Goal: Task Accomplishment & Management: Manage account settings

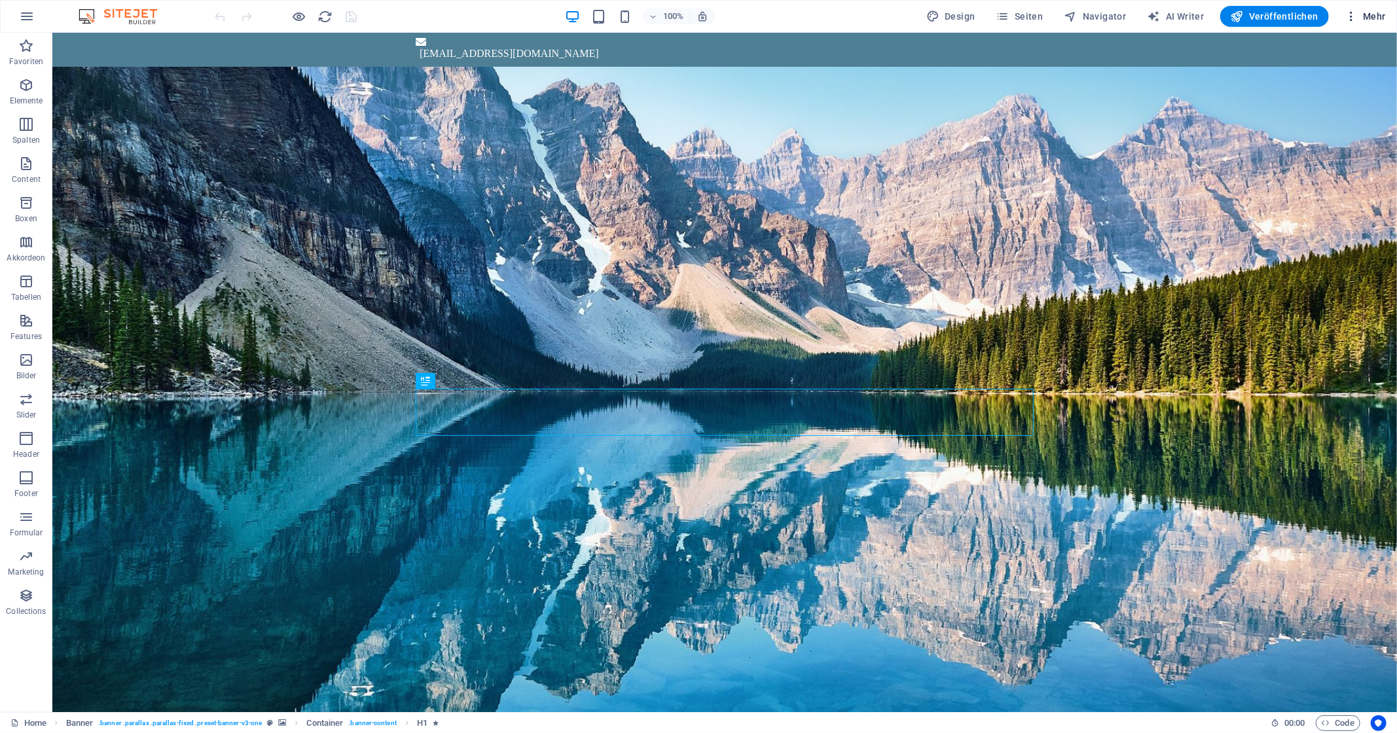
click at [1385, 11] on span "Mehr" at bounding box center [1365, 16] width 41 height 13
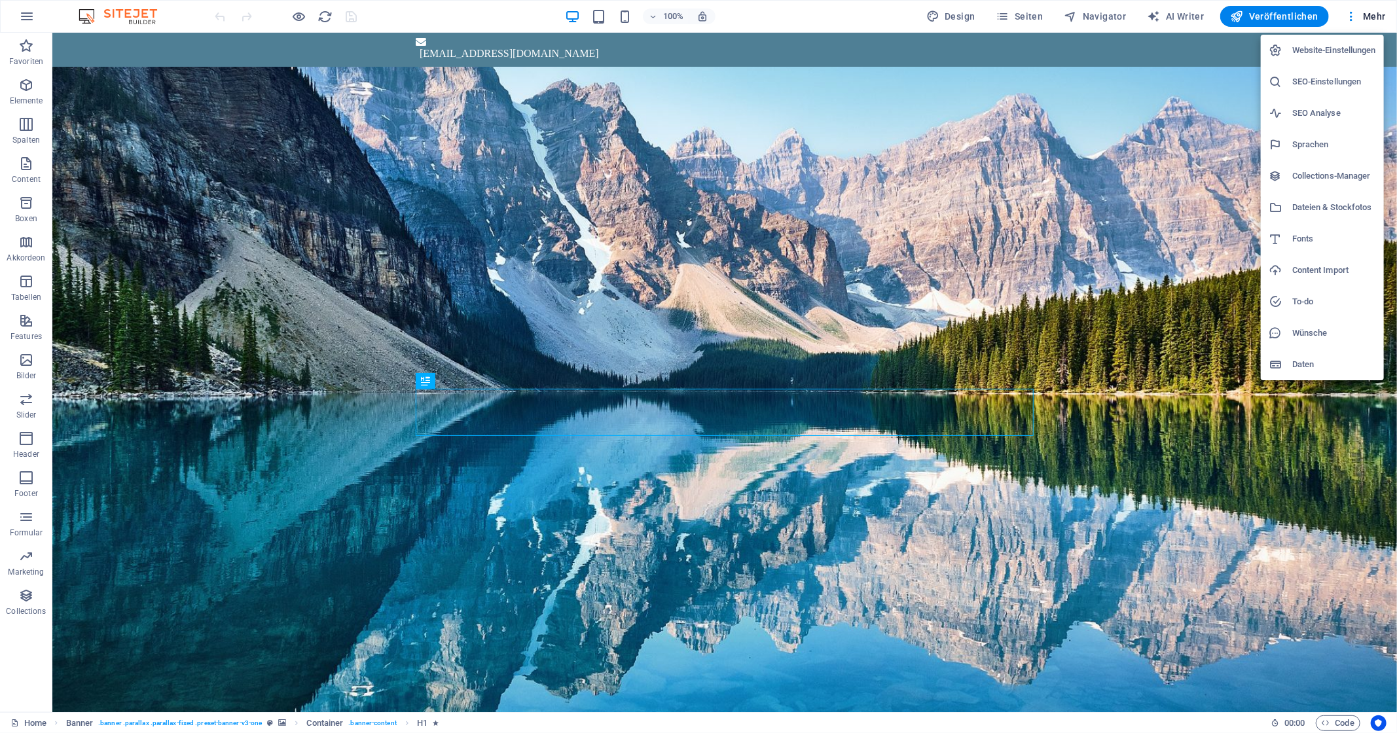
click at [1341, 55] on h6 "Website-Einstellungen" at bounding box center [1334, 51] width 84 height 16
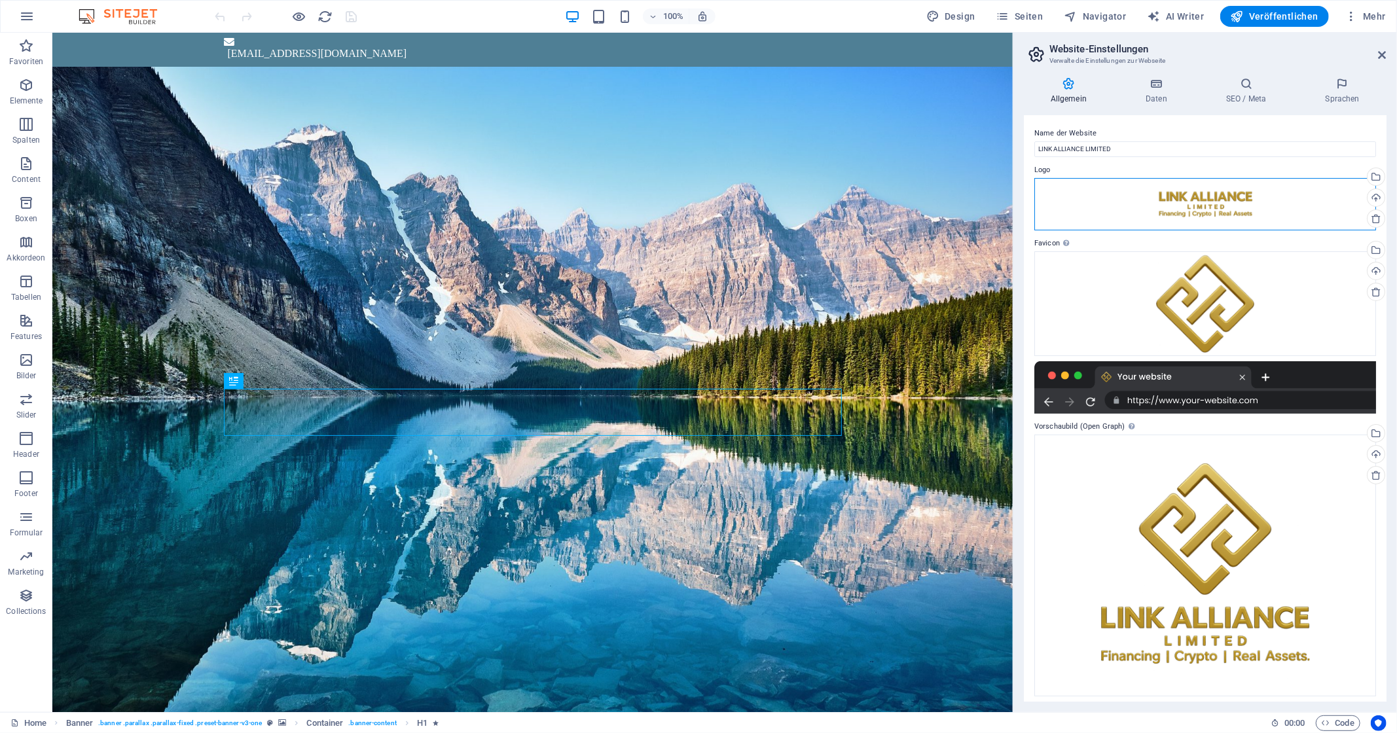
click at [1218, 199] on div "Ziehe Dateien zum Hochladen hierher oder klicke hier, um aus Dateien oder koste…" at bounding box center [1205, 204] width 342 height 52
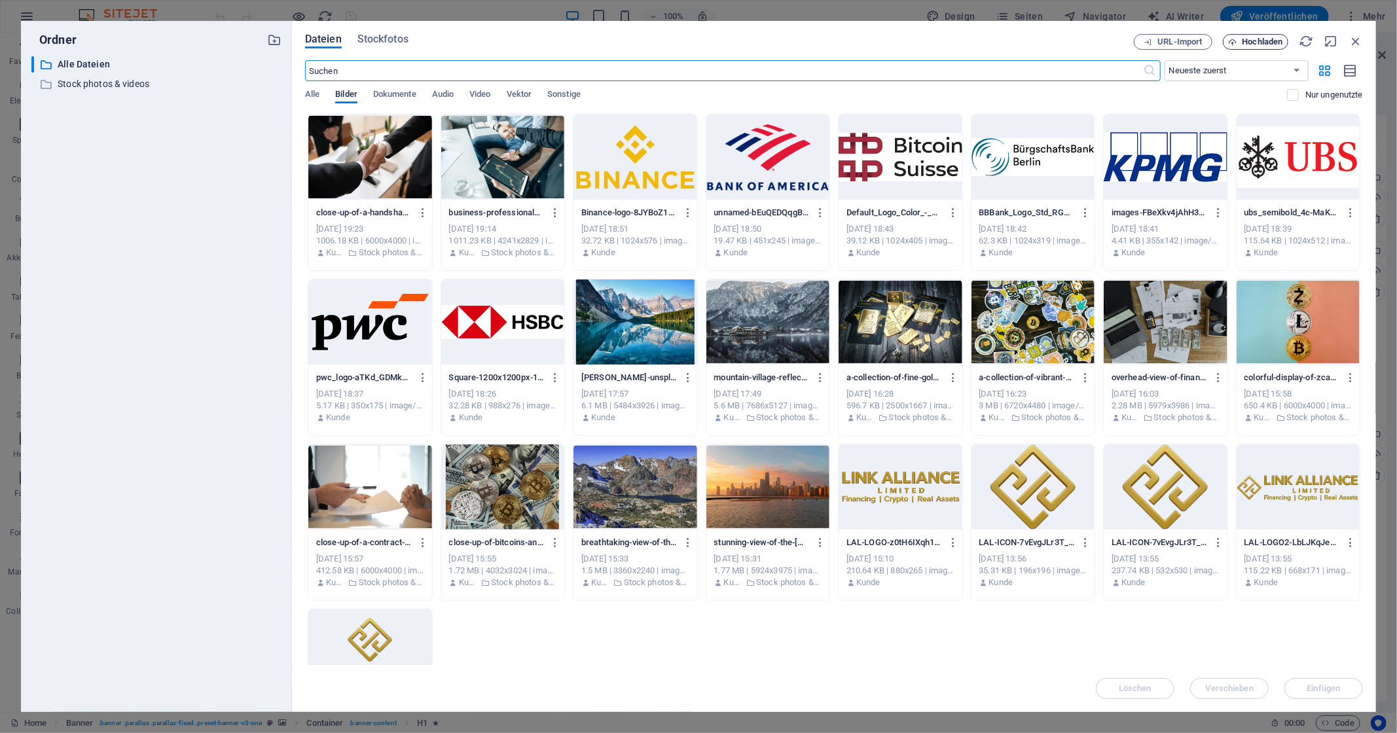
click at [1248, 38] on span "Hochladen" at bounding box center [1262, 42] width 41 height 8
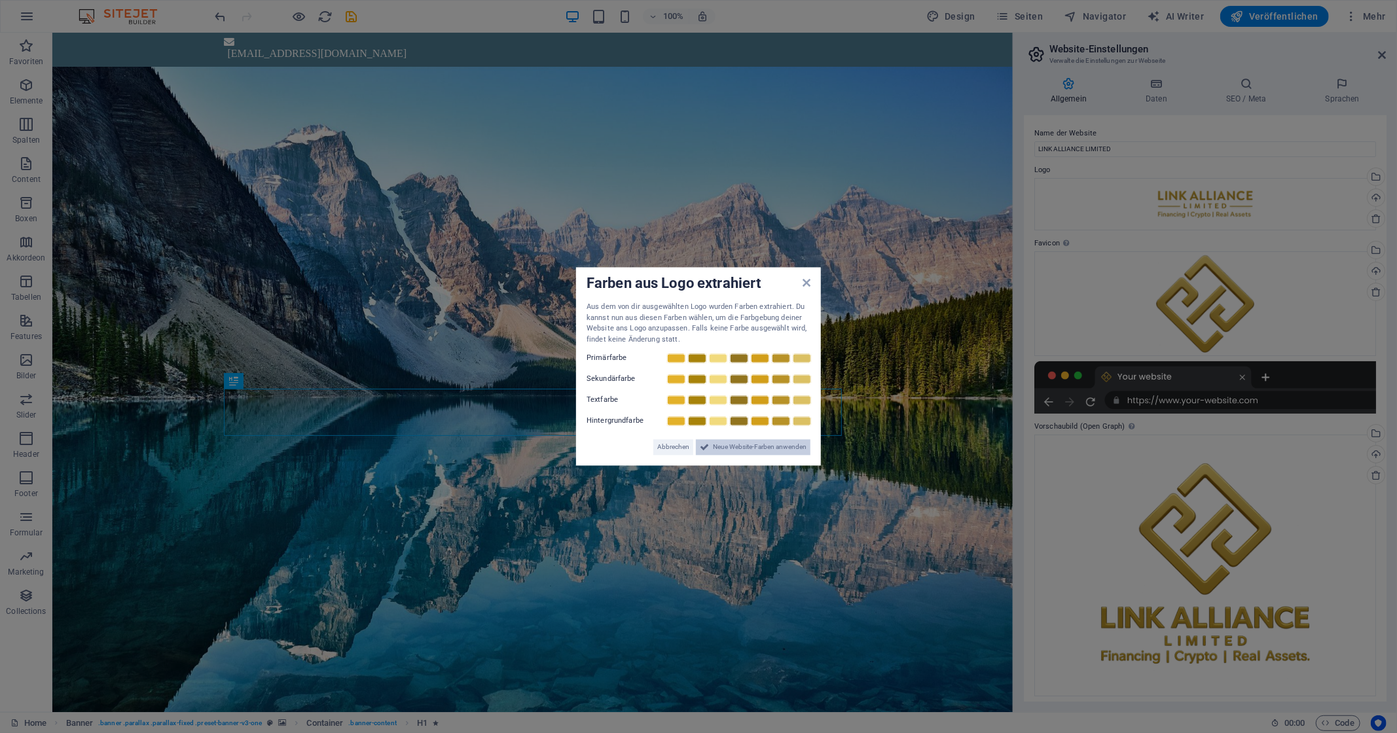
click at [769, 450] on span "Neue Website-Farben anwenden" at bounding box center [760, 448] width 94 height 16
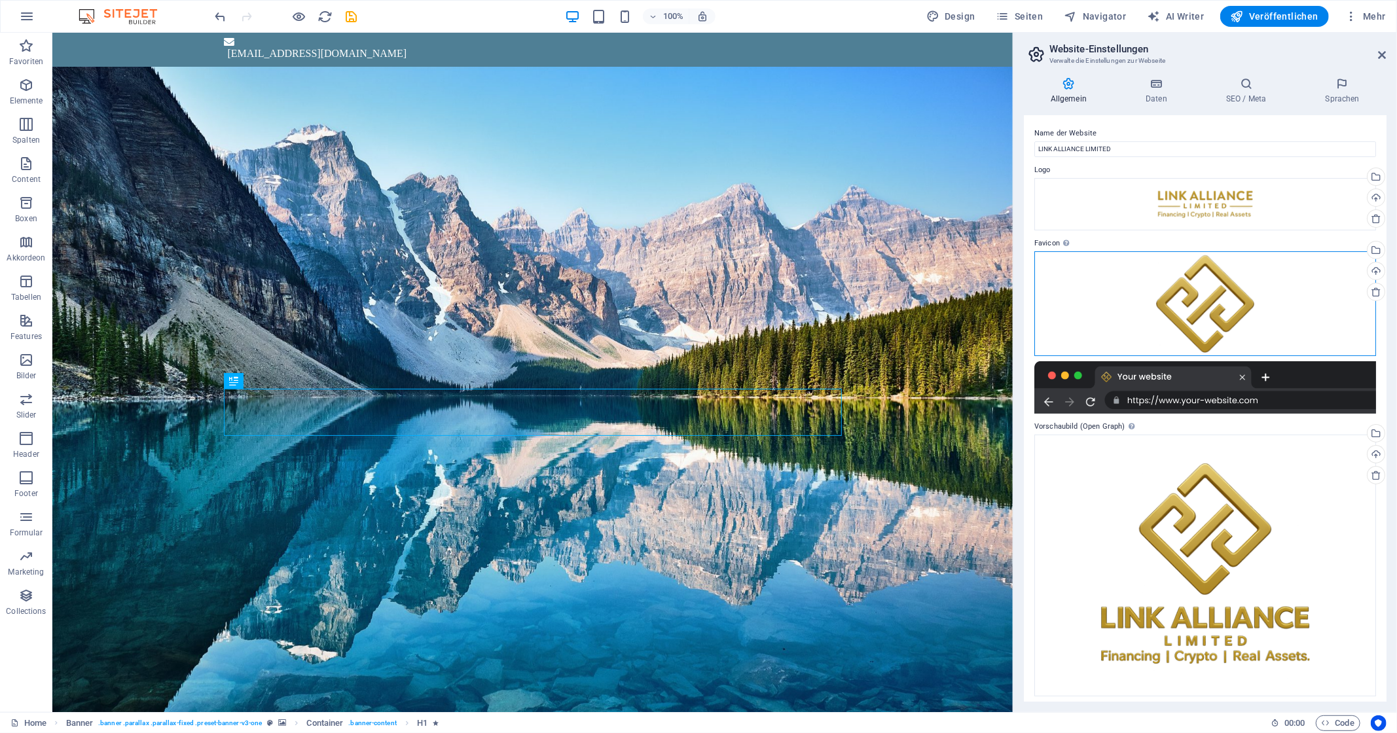
click at [1223, 305] on div "Ziehe Dateien zum Hochladen hierher oder klicke hier, um aus Dateien oder koste…" at bounding box center [1205, 303] width 342 height 105
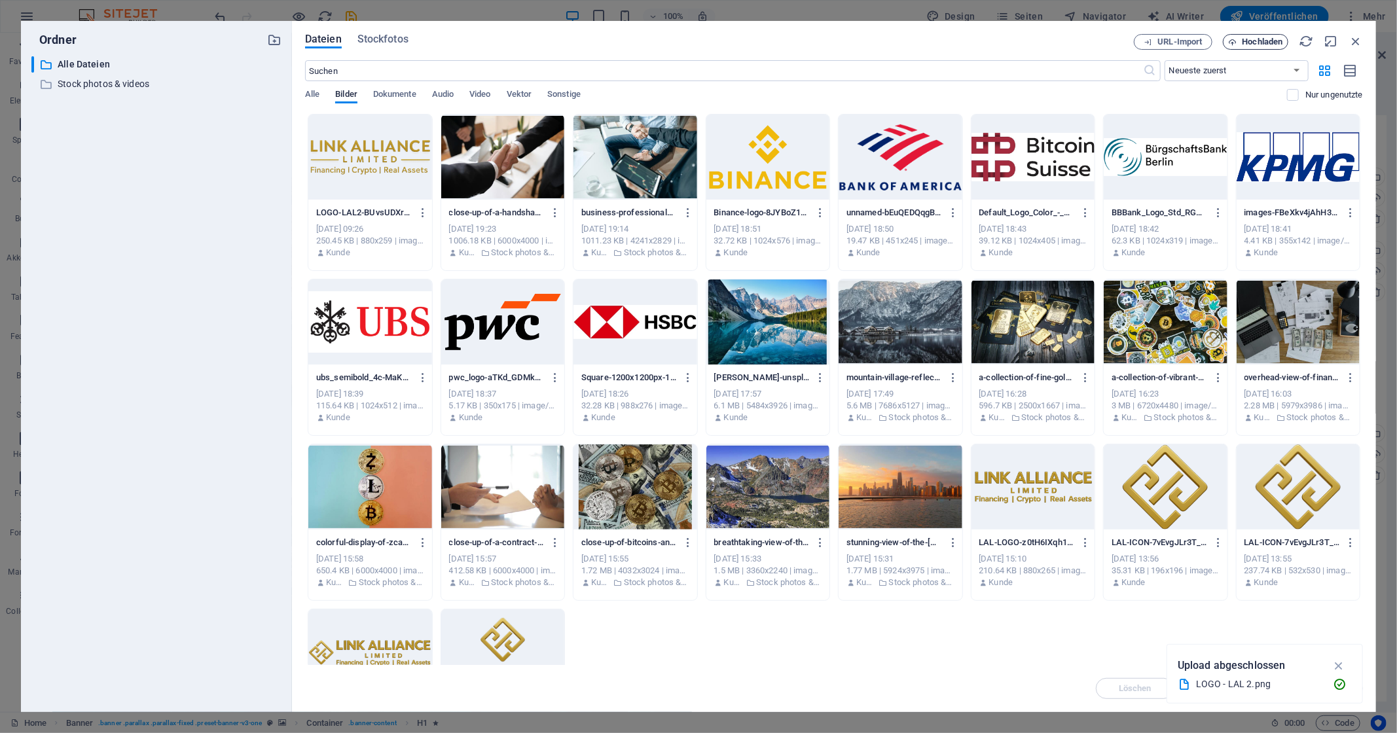
click at [1269, 46] on span "Hochladen" at bounding box center [1262, 42] width 41 height 8
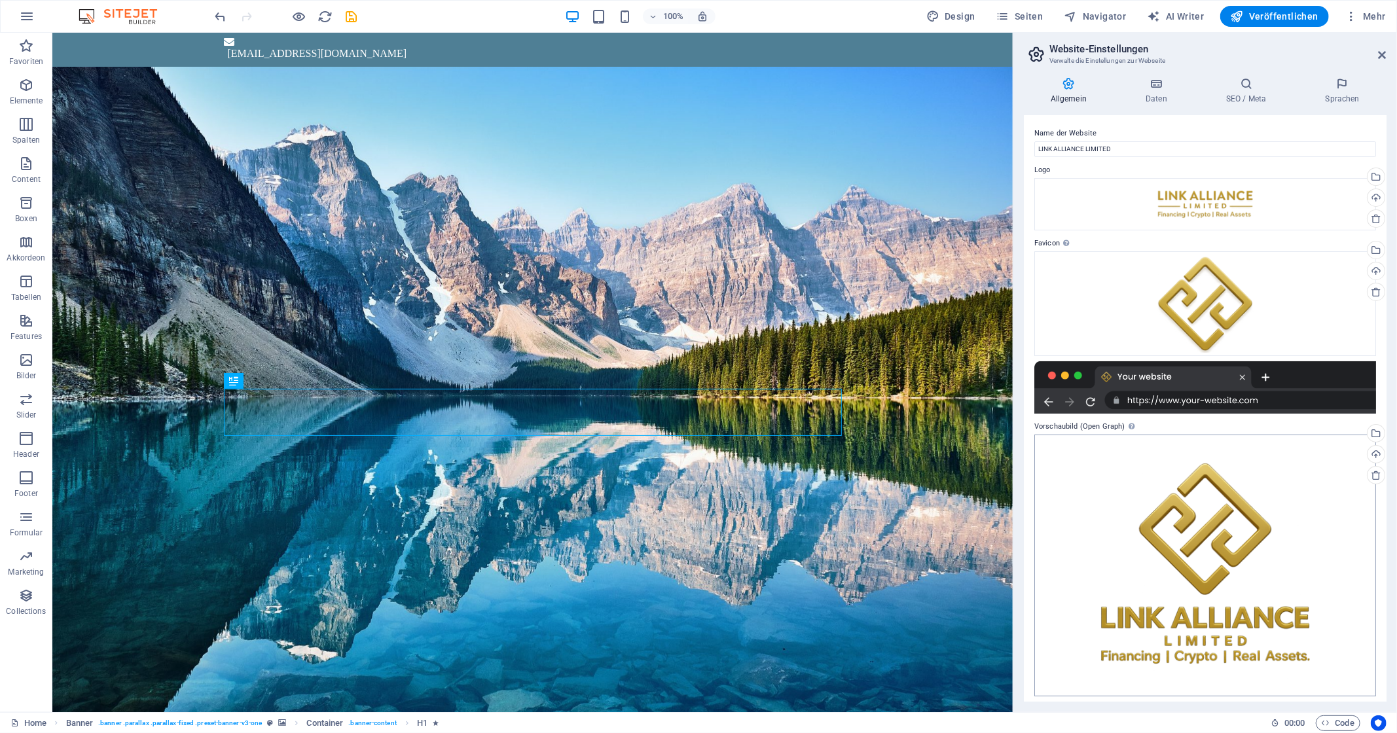
scroll to position [5, 0]
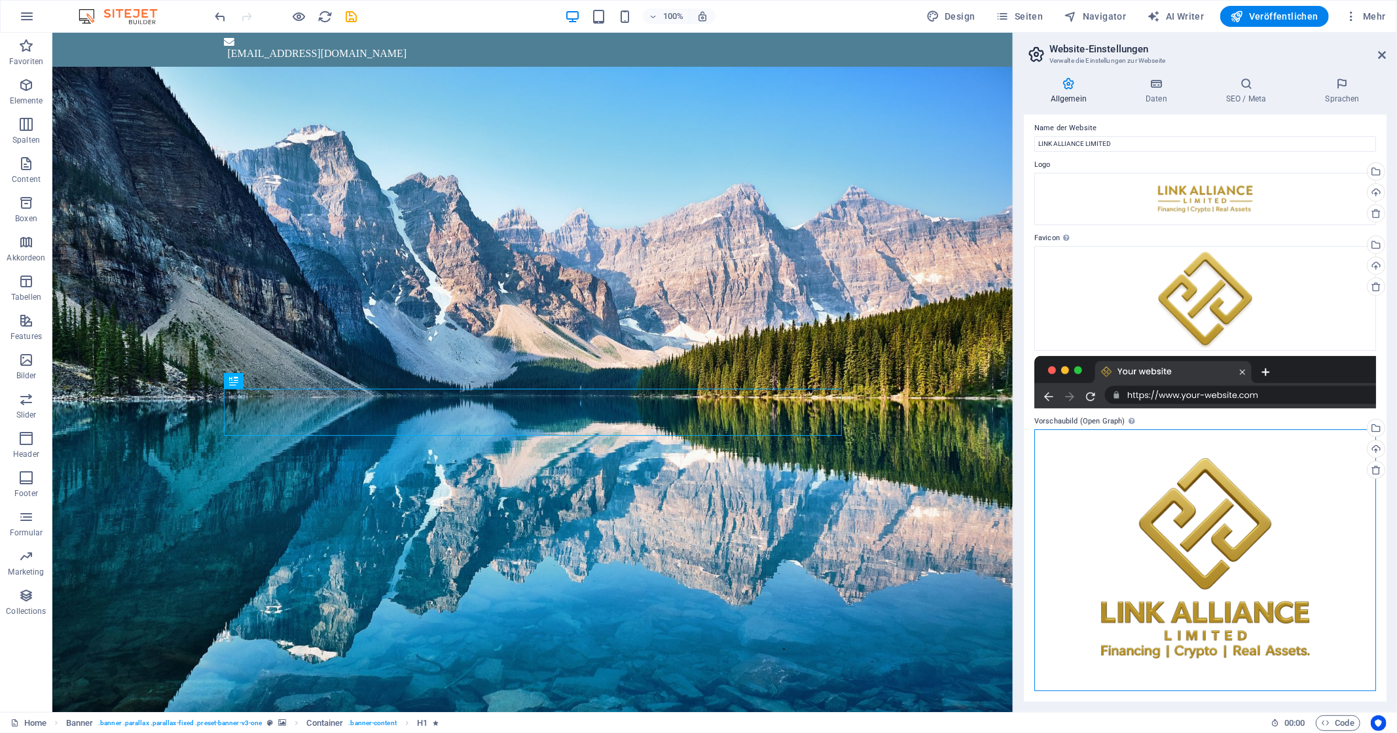
click at [1131, 473] on div "Ziehe Dateien zum Hochladen hierher oder klicke hier, um aus Dateien oder koste…" at bounding box center [1205, 560] width 342 height 262
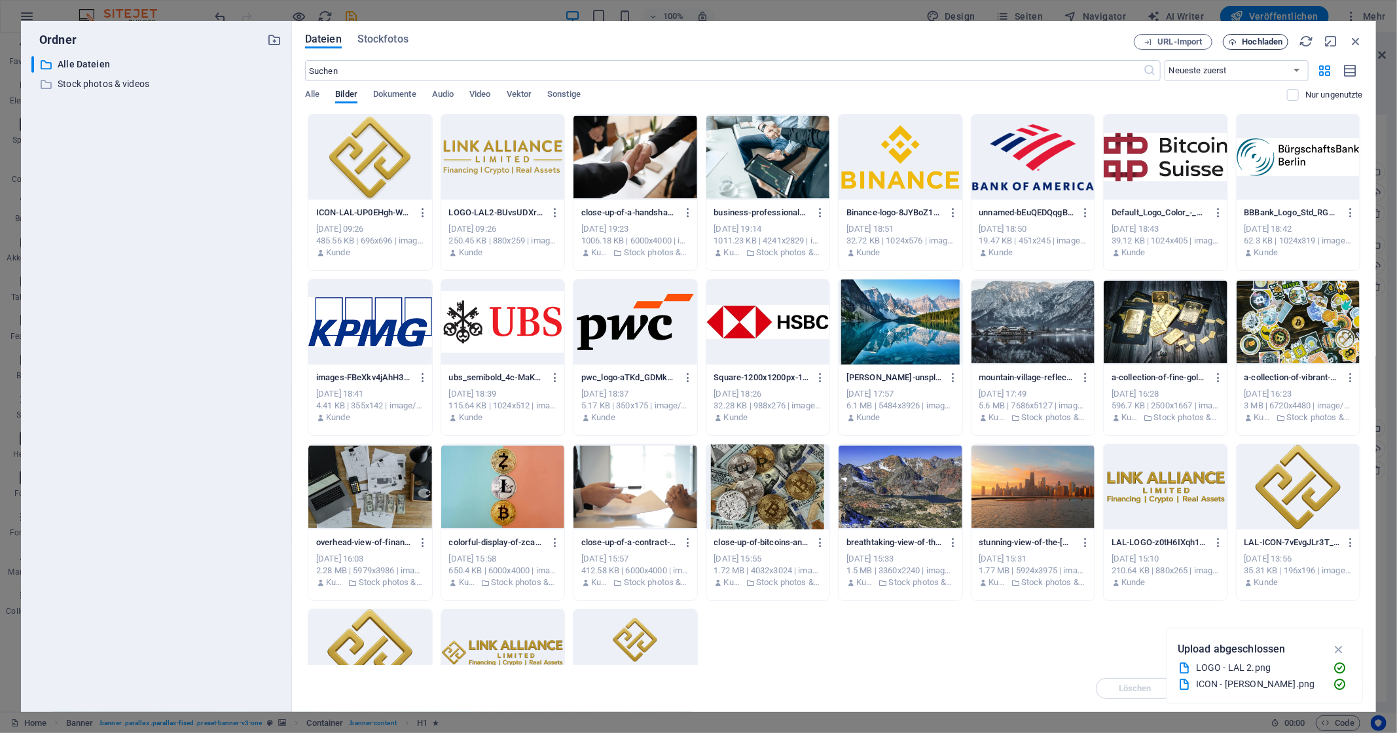
click at [1248, 41] on span "Hochladen" at bounding box center [1262, 42] width 41 height 8
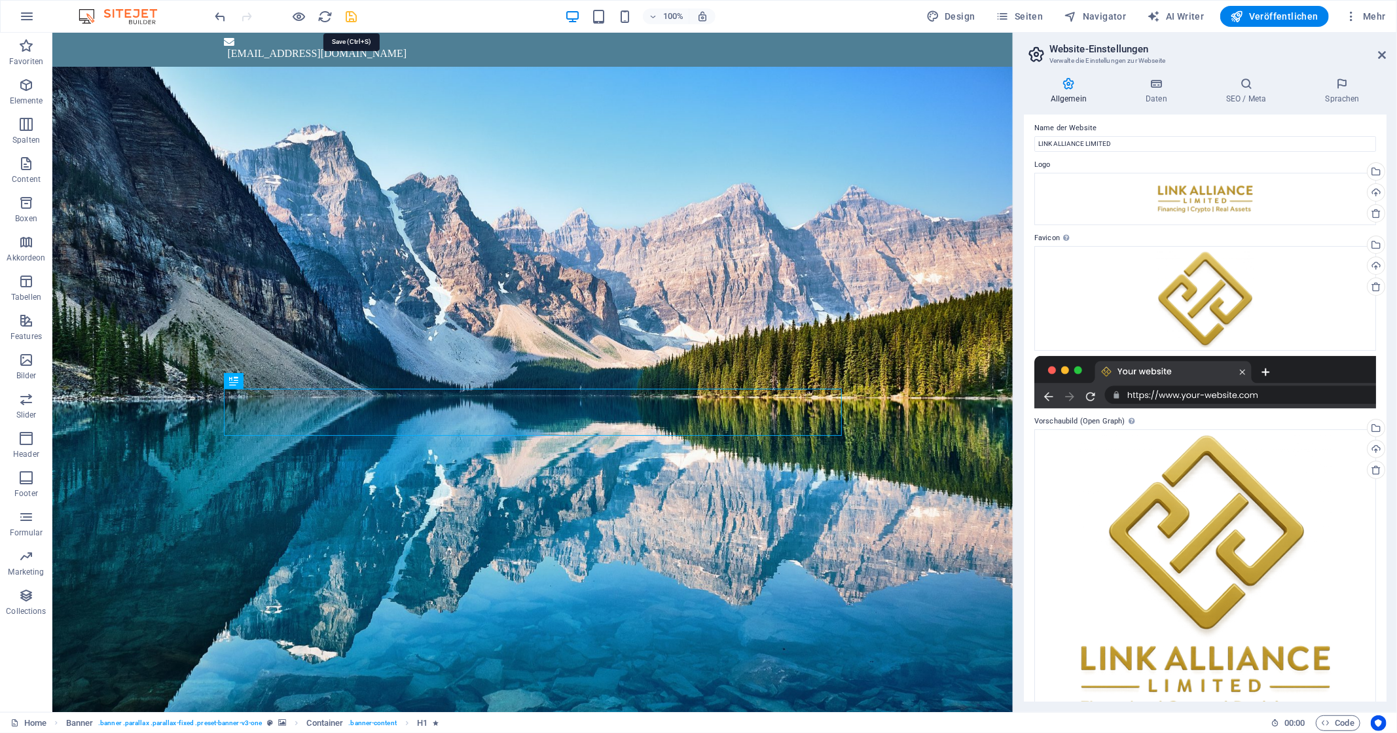
click at [352, 15] on icon "save" at bounding box center [351, 16] width 15 height 15
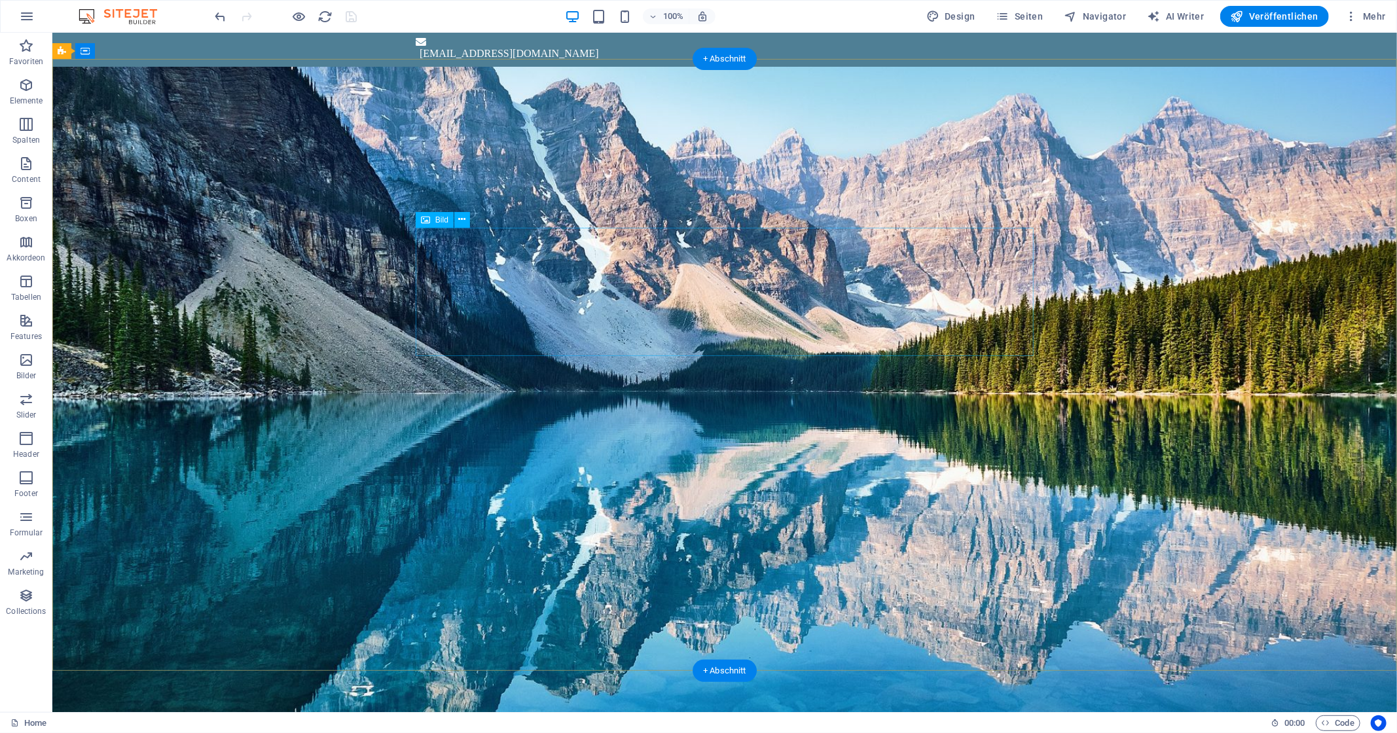
click at [705, 247] on figure at bounding box center [724, 182] width 618 height 128
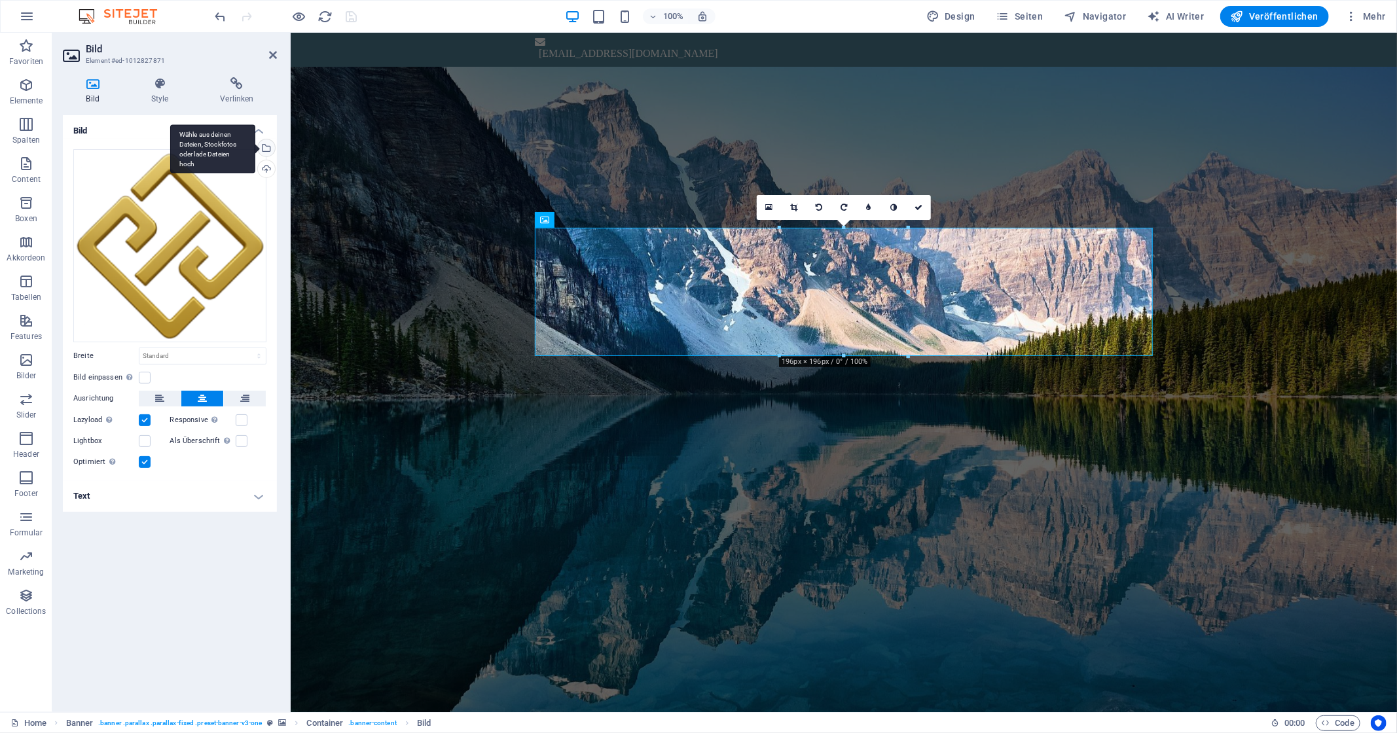
click at [266, 146] on div "Wähle aus deinen Dateien, Stockfotos oder lade Dateien hoch" at bounding box center [265, 149] width 20 height 20
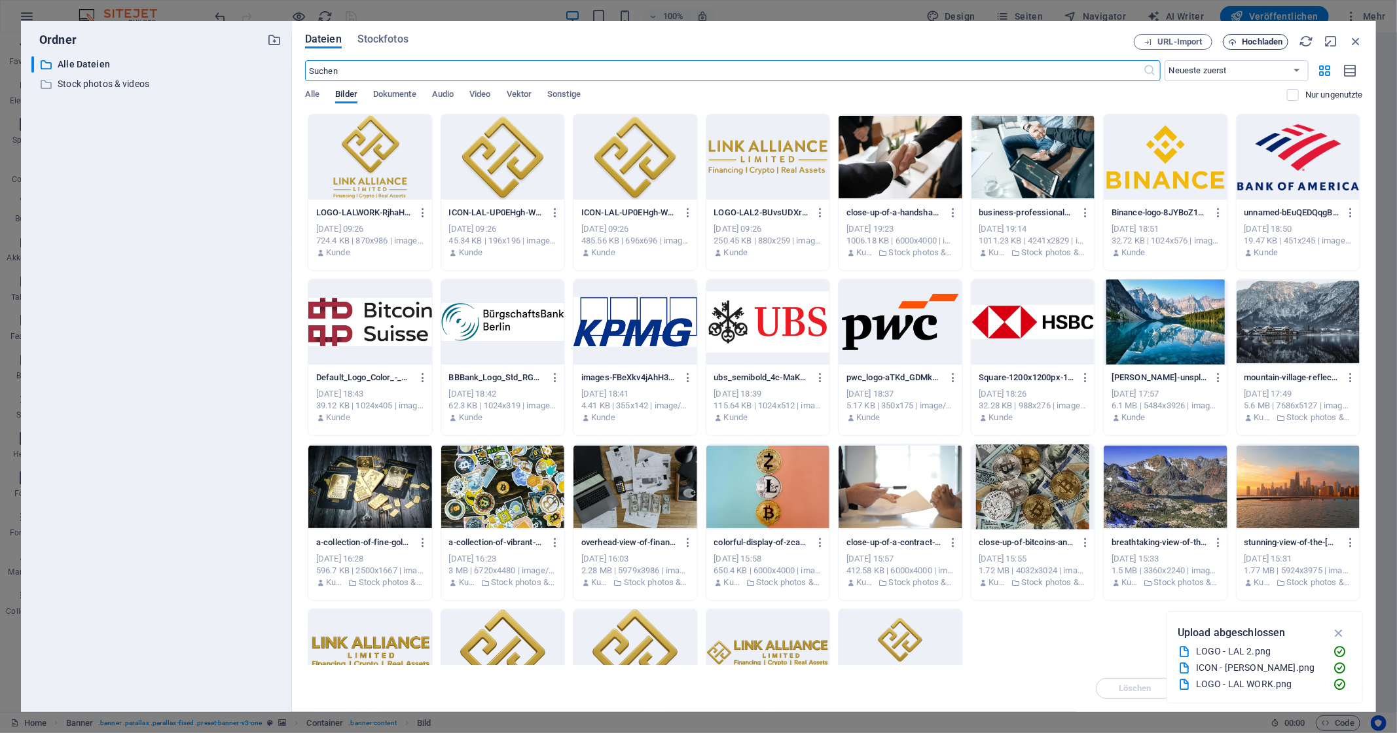
click at [1250, 45] on span "Hochladen" at bounding box center [1262, 42] width 41 height 8
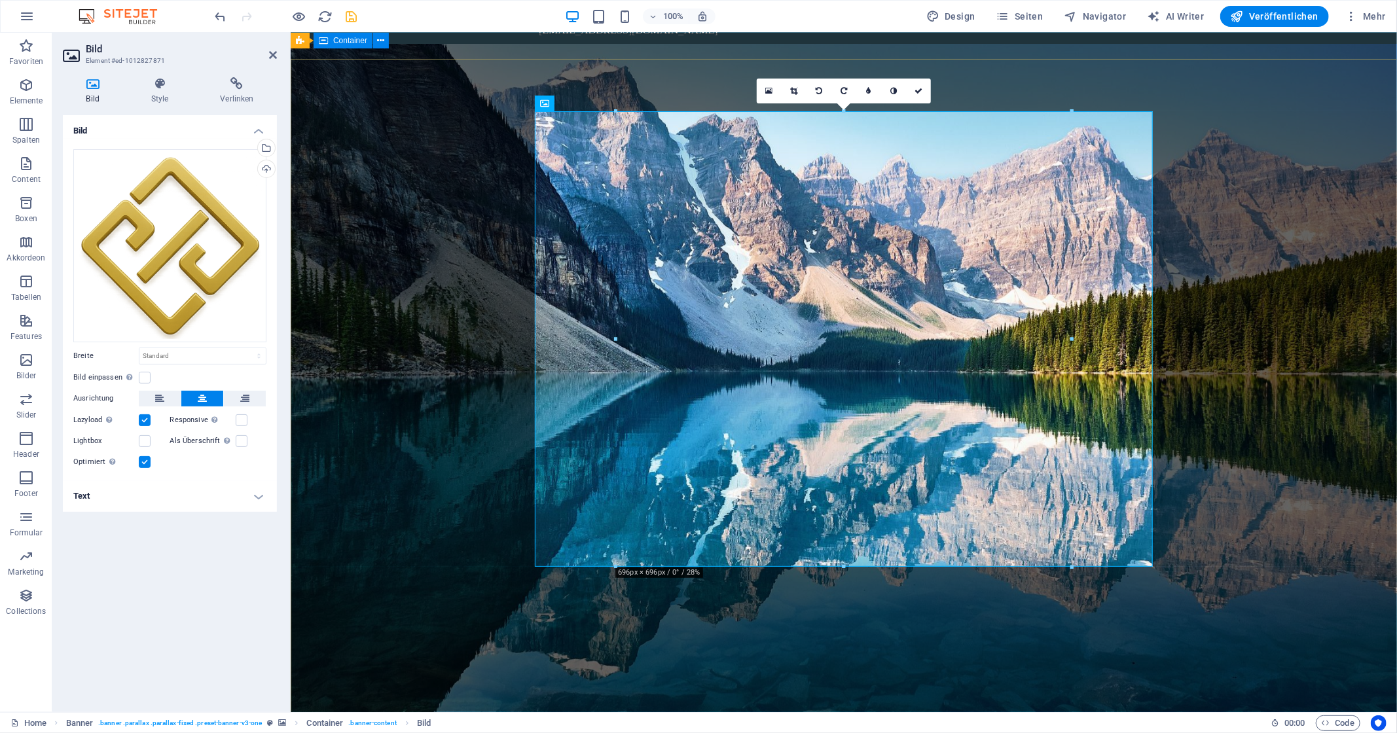
scroll to position [0, 0]
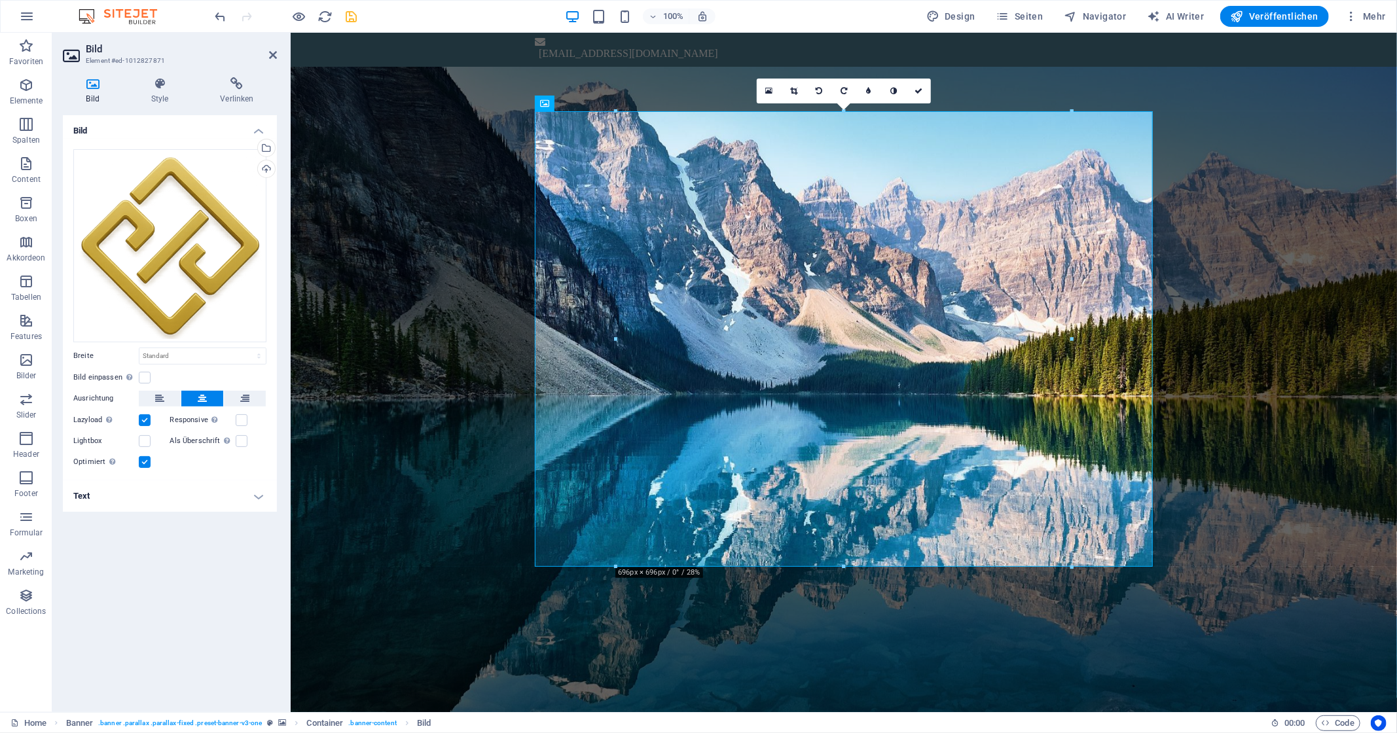
click at [240, 493] on h4 "Text" at bounding box center [170, 495] width 214 height 31
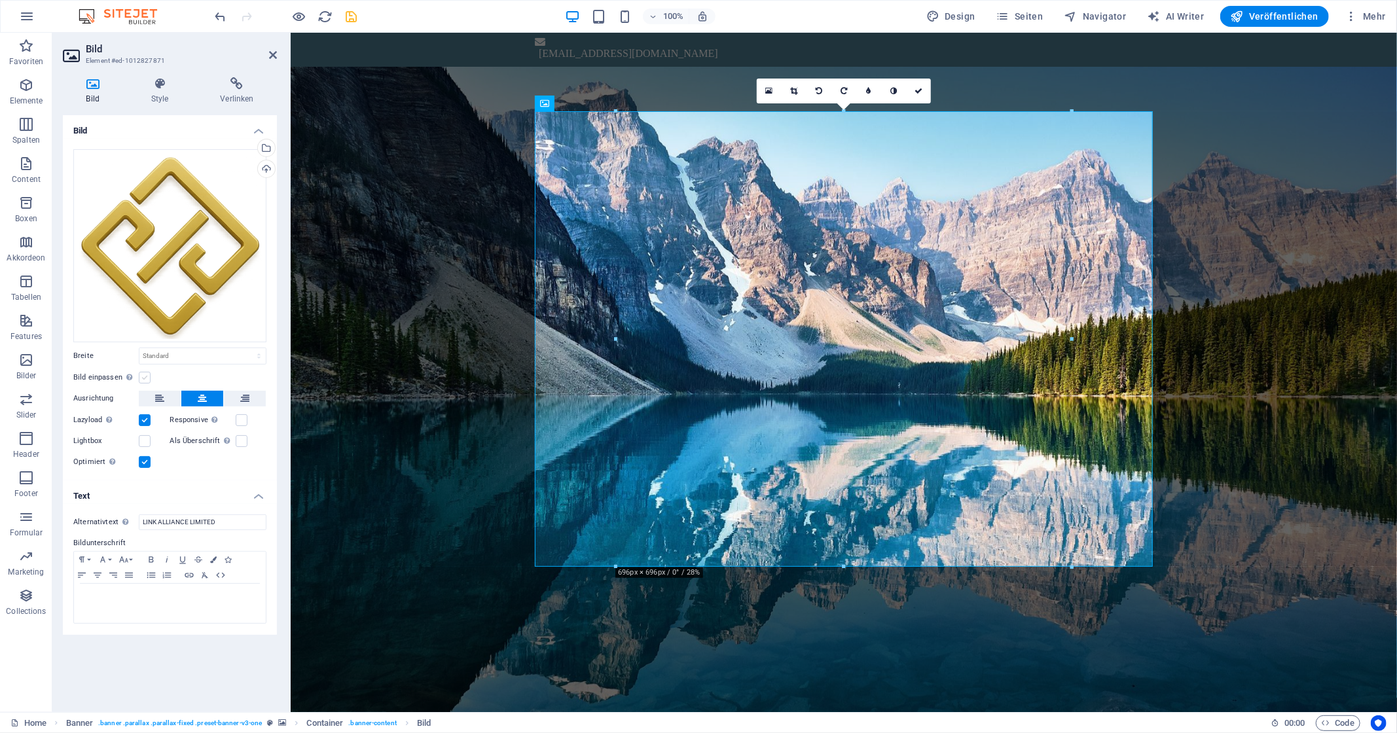
click at [146, 382] on label at bounding box center [145, 378] width 12 height 12
click at [0, 0] on input "Bild einpassen Bild automatisch anhand einer fixen Breite und Höhe einpassen" at bounding box center [0, 0] width 0 height 0
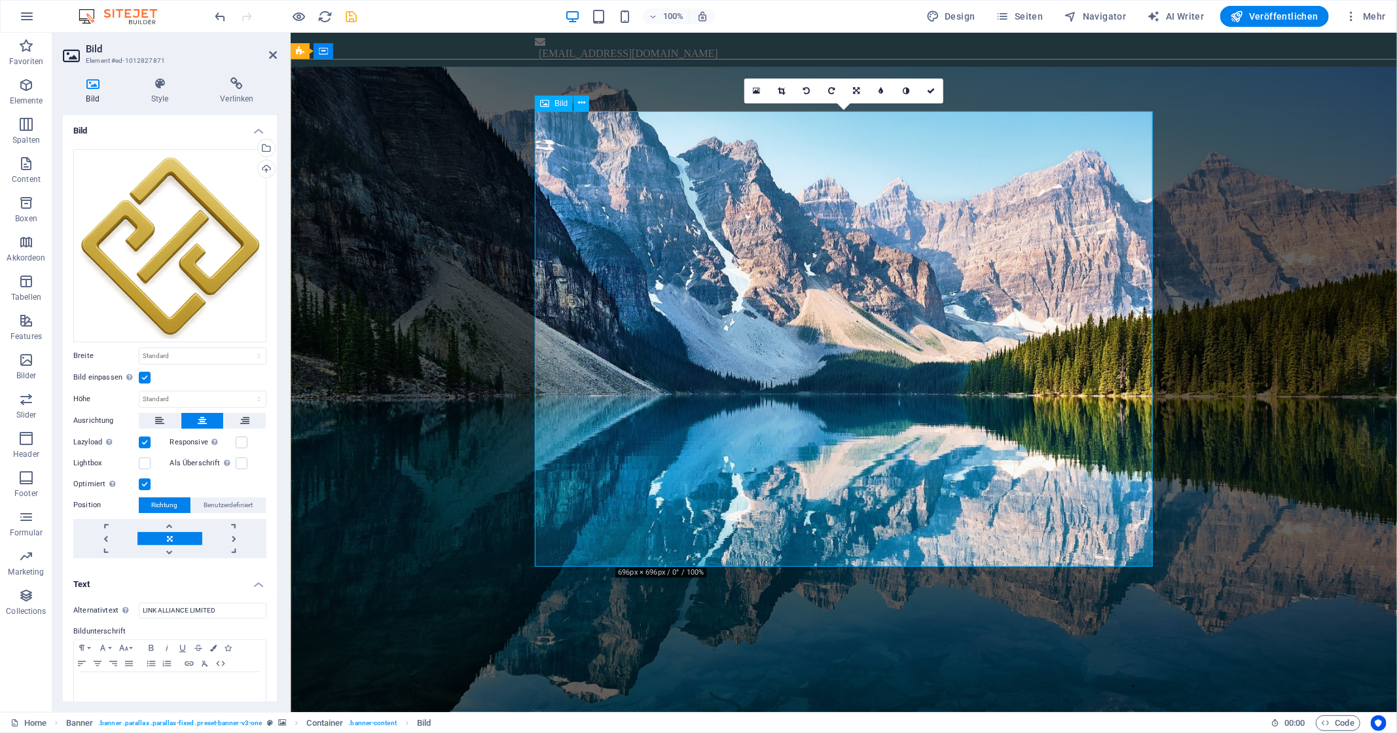
click at [1076, 498] on figure at bounding box center [843, 346] width 618 height 456
click at [851, 86] on link at bounding box center [856, 91] width 25 height 25
click at [856, 85] on link at bounding box center [856, 91] width 25 height 25
click at [219, 14] on icon "undo" at bounding box center [220, 16] width 15 height 15
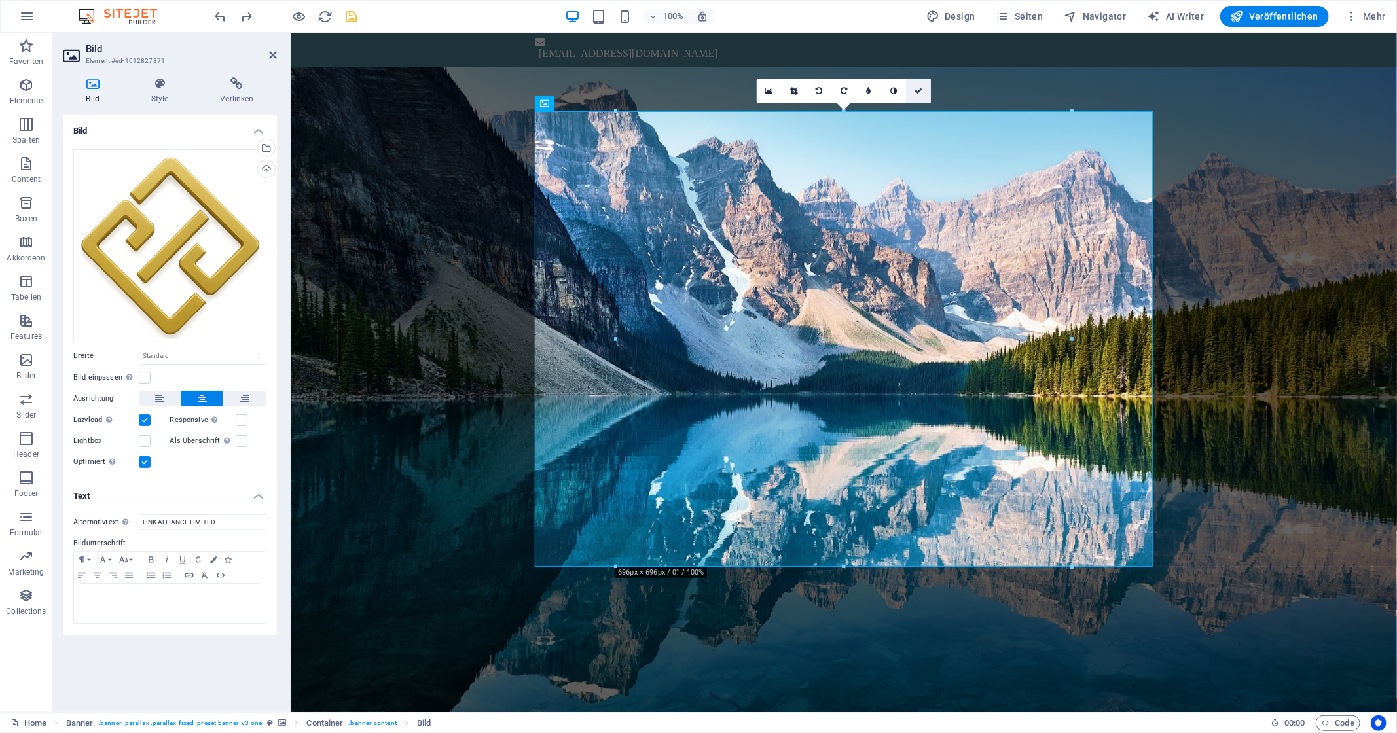
click at [922, 84] on link at bounding box center [918, 91] width 25 height 25
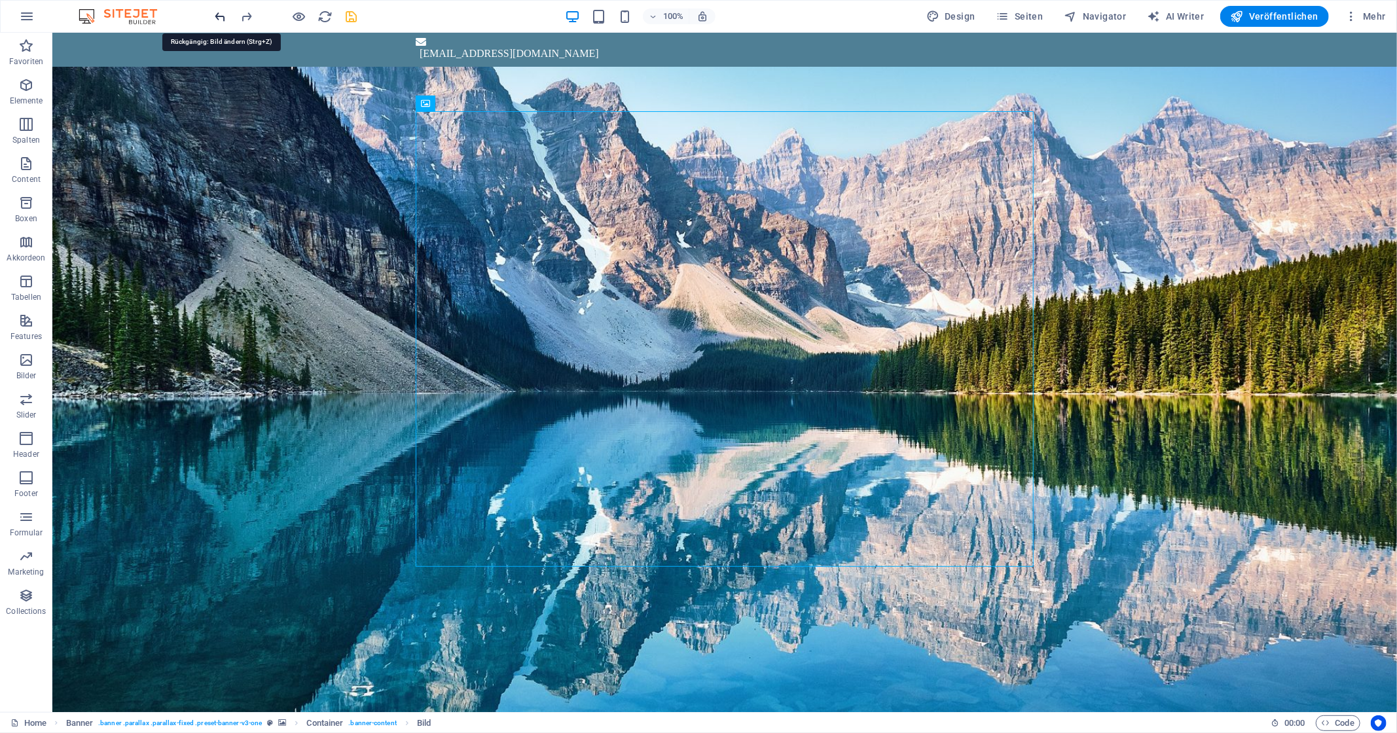
click at [216, 16] on icon "undo" at bounding box center [220, 16] width 15 height 15
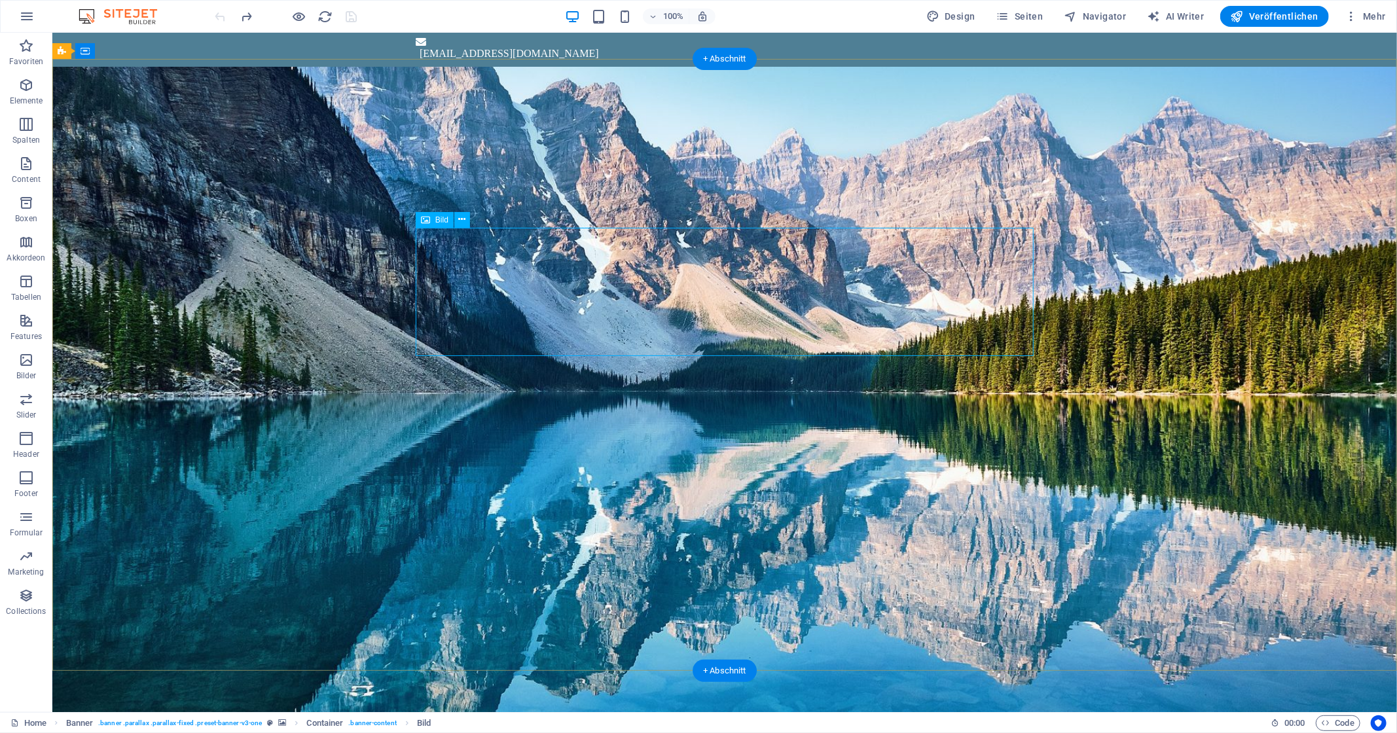
click at [753, 247] on figure at bounding box center [724, 182] width 618 height 128
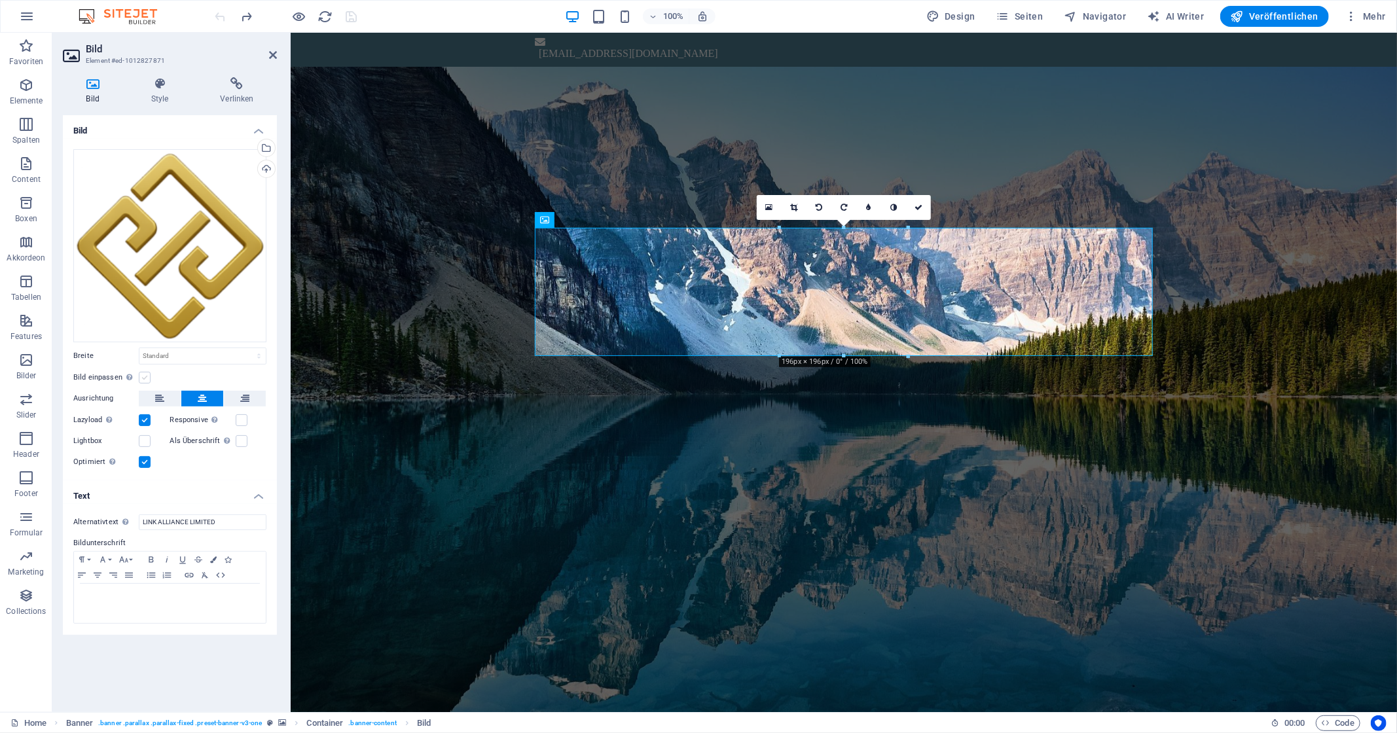
click at [145, 374] on label at bounding box center [145, 378] width 12 height 12
click at [0, 0] on input "Bild einpassen Bild automatisch anhand einer fixen Breite und Höhe einpassen" at bounding box center [0, 0] width 0 height 0
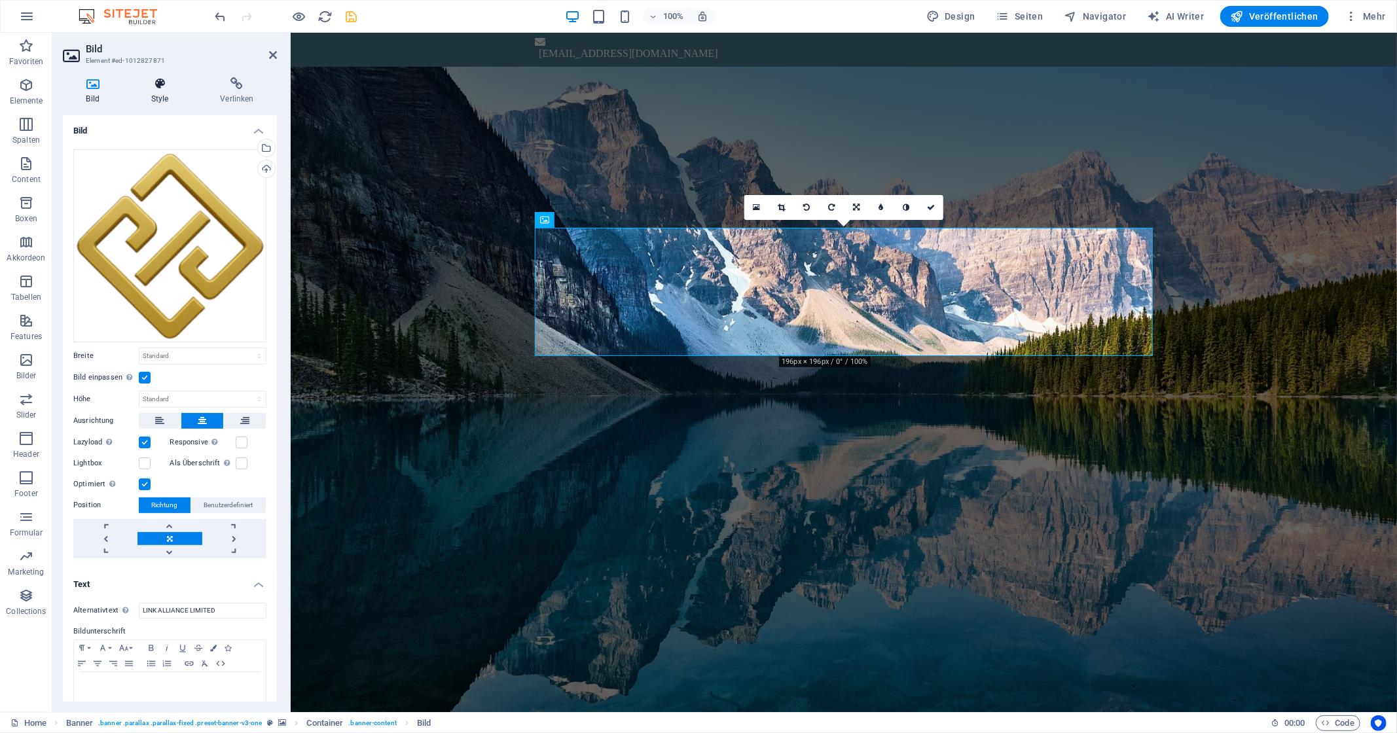
click at [141, 86] on icon at bounding box center [160, 83] width 64 height 13
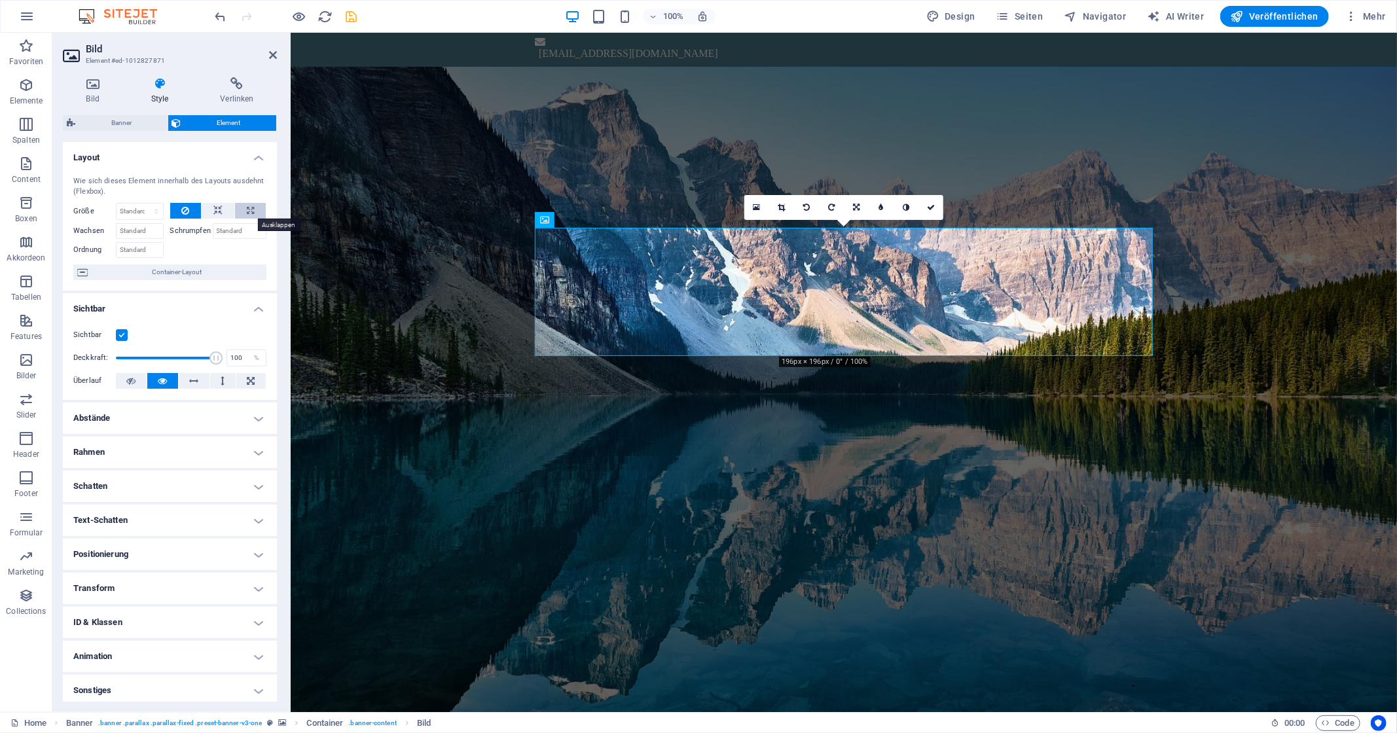
click at [257, 211] on button at bounding box center [250, 211] width 31 height 16
type input "100"
select select "%"
click at [250, 378] on icon at bounding box center [251, 381] width 8 height 16
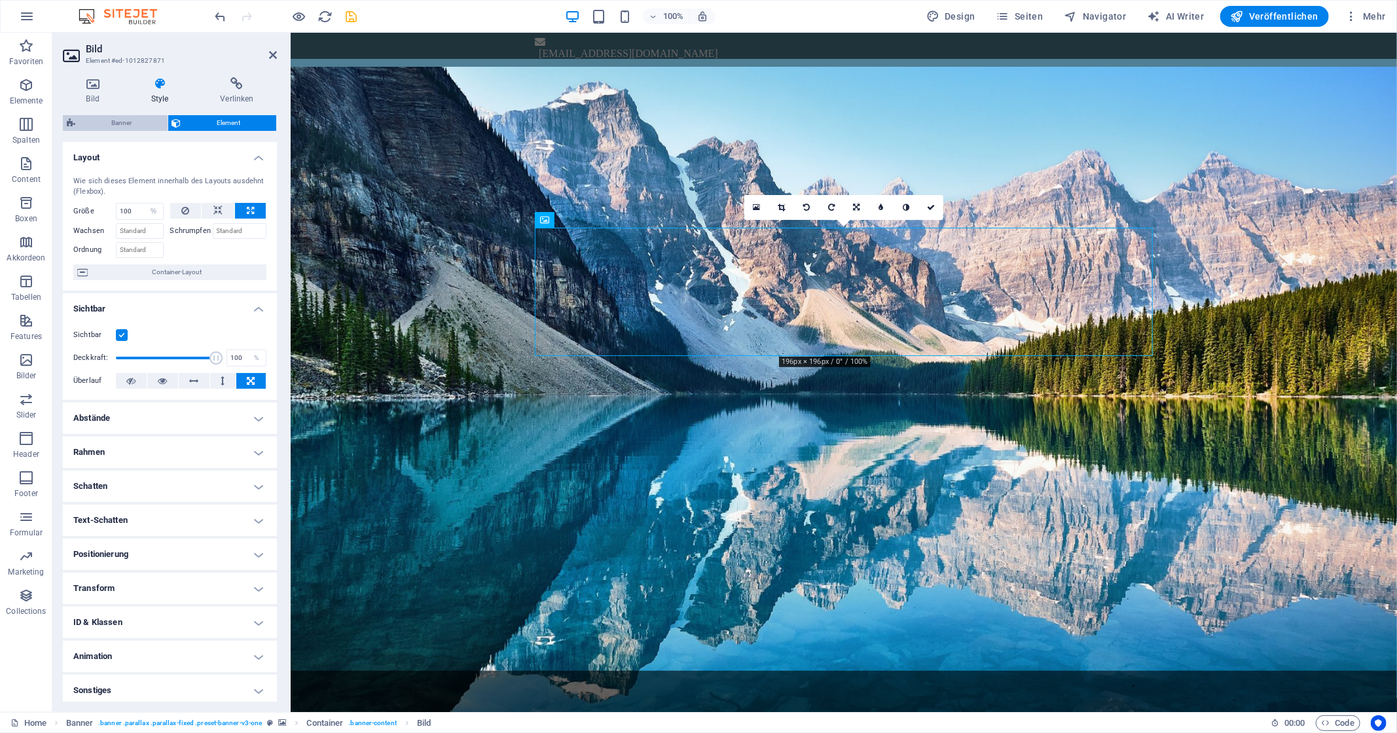
click at [115, 126] on span "Banner" at bounding box center [121, 123] width 84 height 16
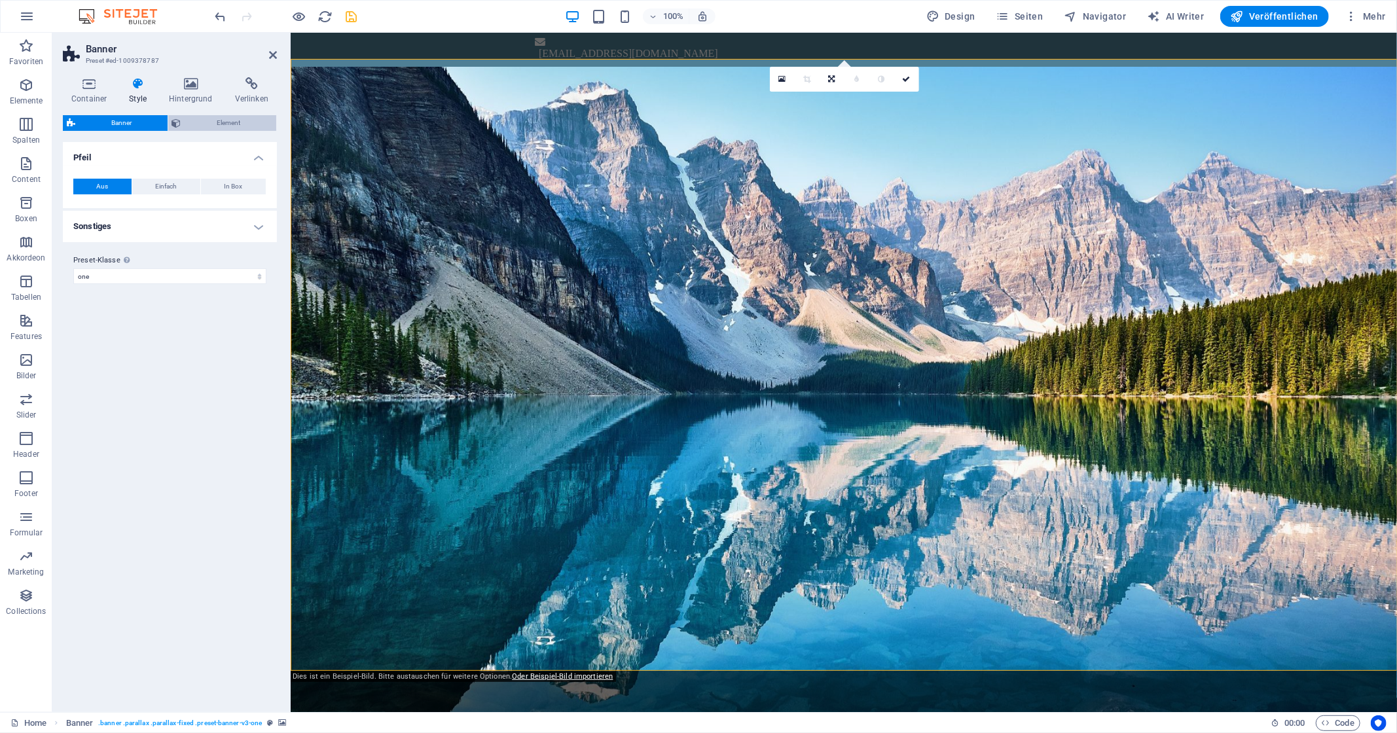
click at [243, 115] on span "Element" at bounding box center [229, 123] width 88 height 16
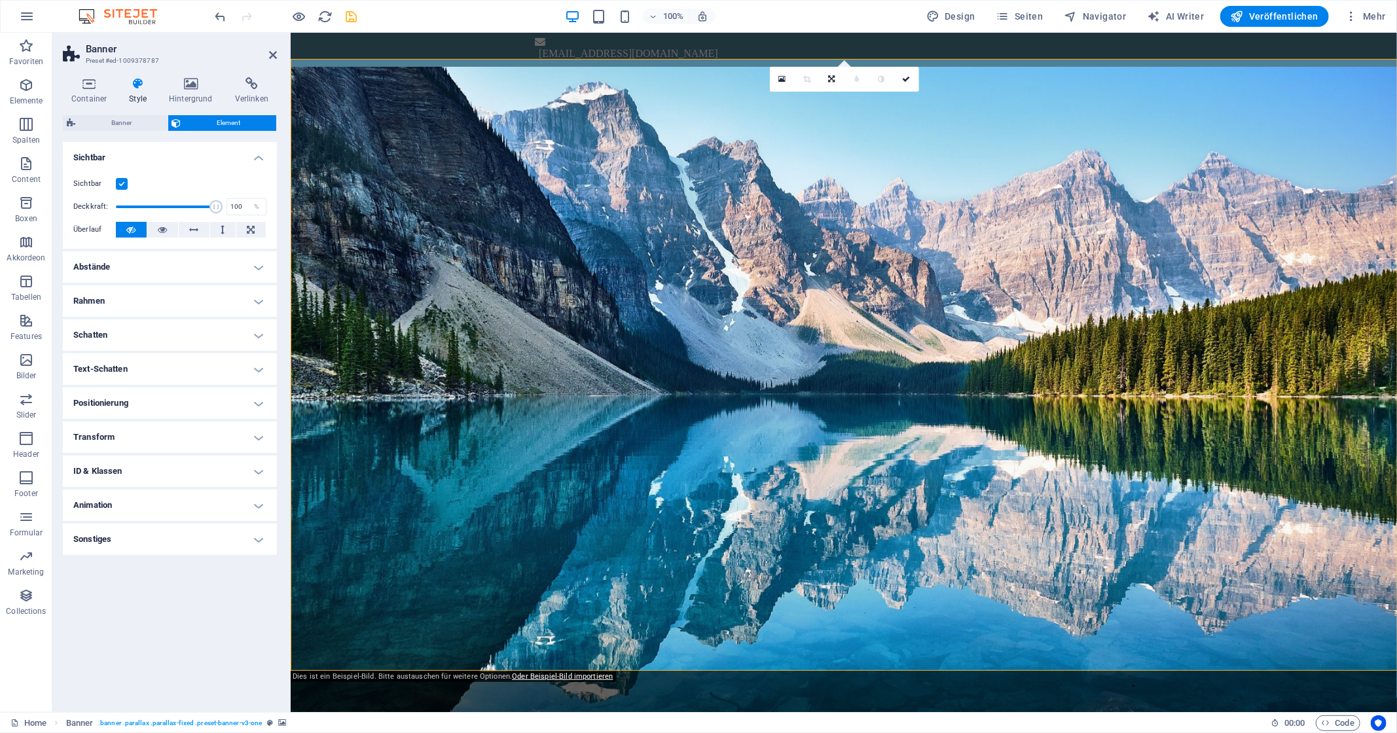
click at [226, 396] on h4 "Positionierung" at bounding box center [170, 403] width 214 height 31
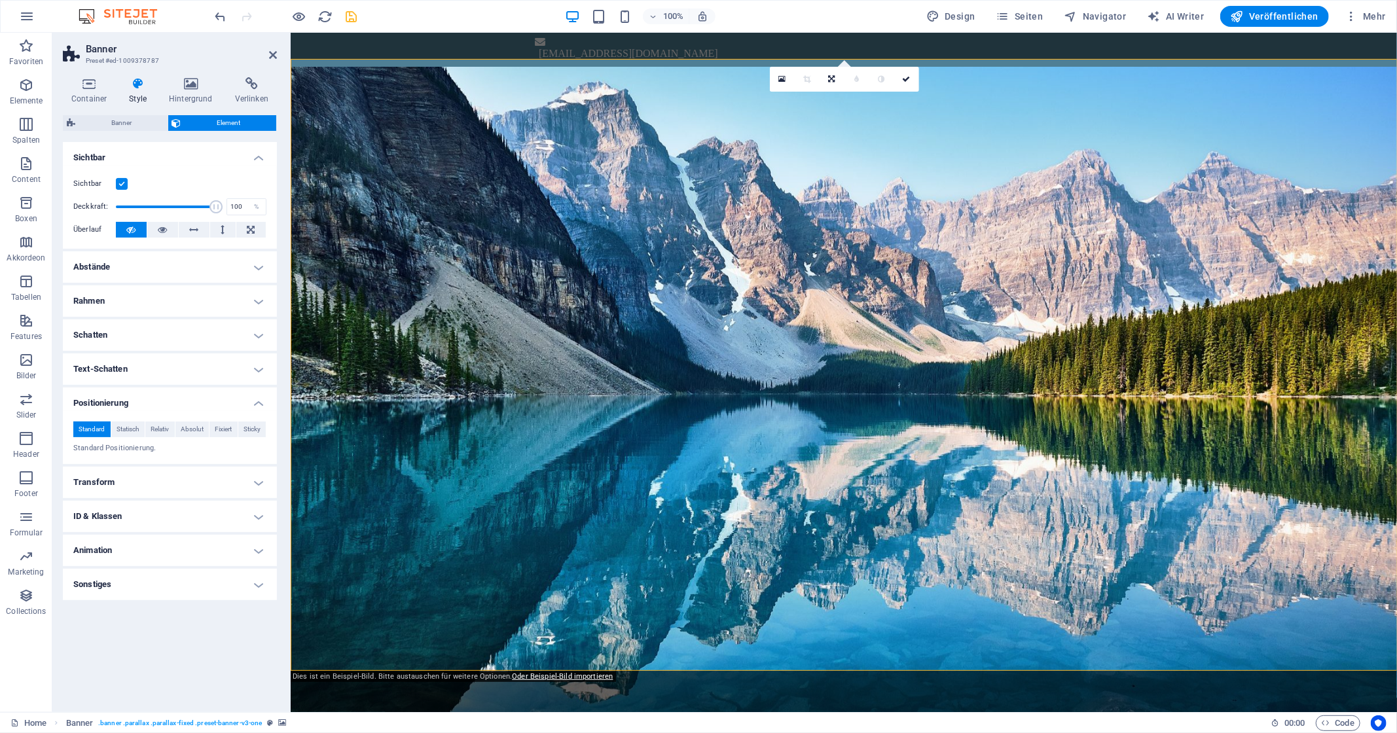
click at [226, 396] on h4 "Positionierung" at bounding box center [170, 400] width 214 height 24
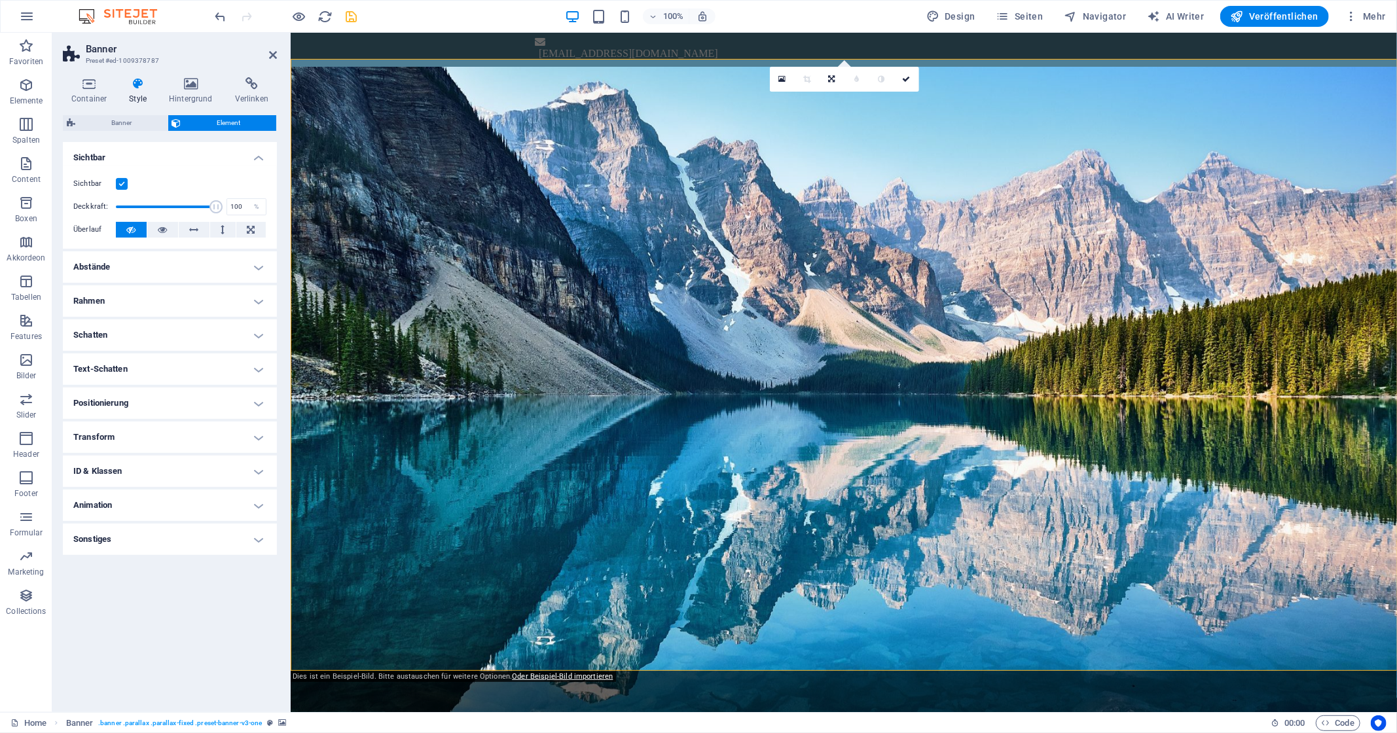
click at [205, 536] on h4 "Sonstiges" at bounding box center [170, 539] width 214 height 31
click at [207, 502] on h4 "Animation" at bounding box center [170, 505] width 214 height 31
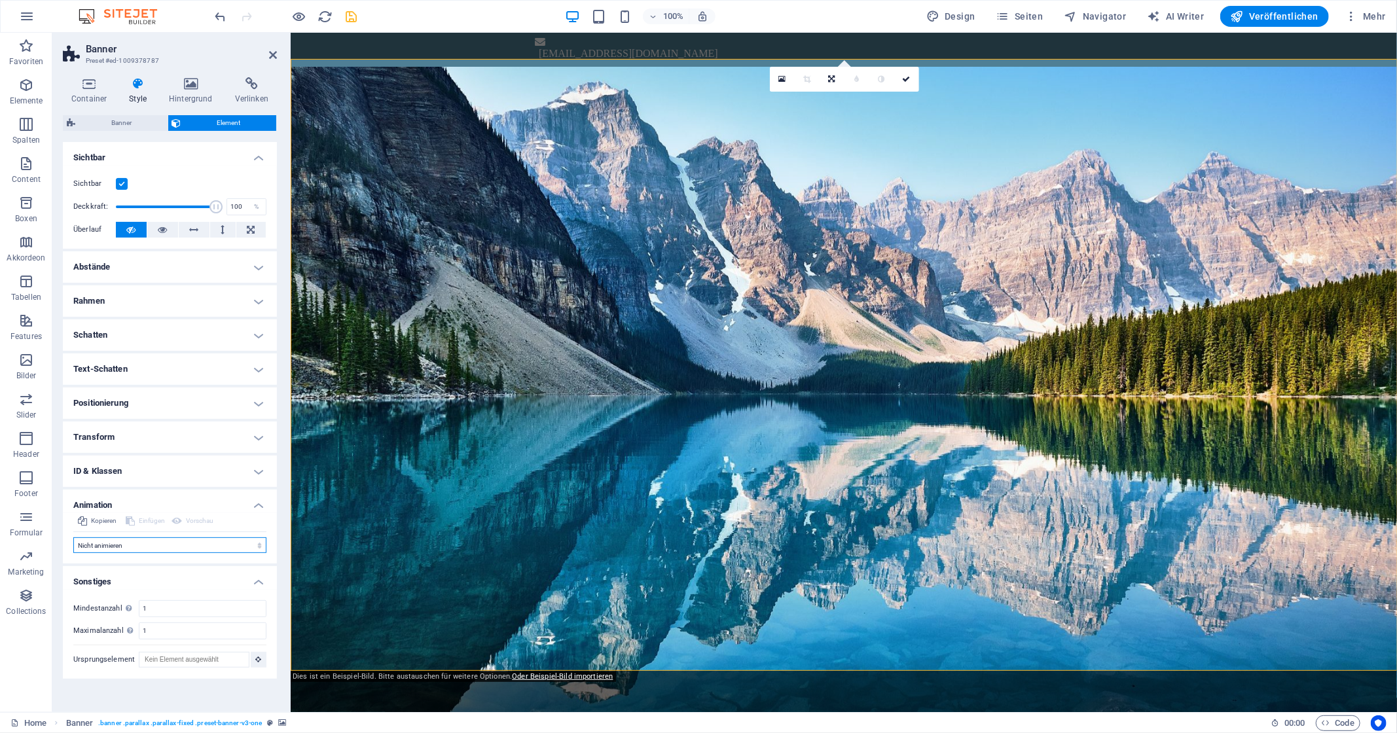
click at [73, 537] on select "Nicht animieren Ein- & Ausblenden Auf- & Zuklappen Rein- & Rauszoomen Von links…" at bounding box center [169, 545] width 193 height 16
click at [804, 327] on div "LINK ALLIANCE LIMITED" at bounding box center [843, 303] width 618 height 47
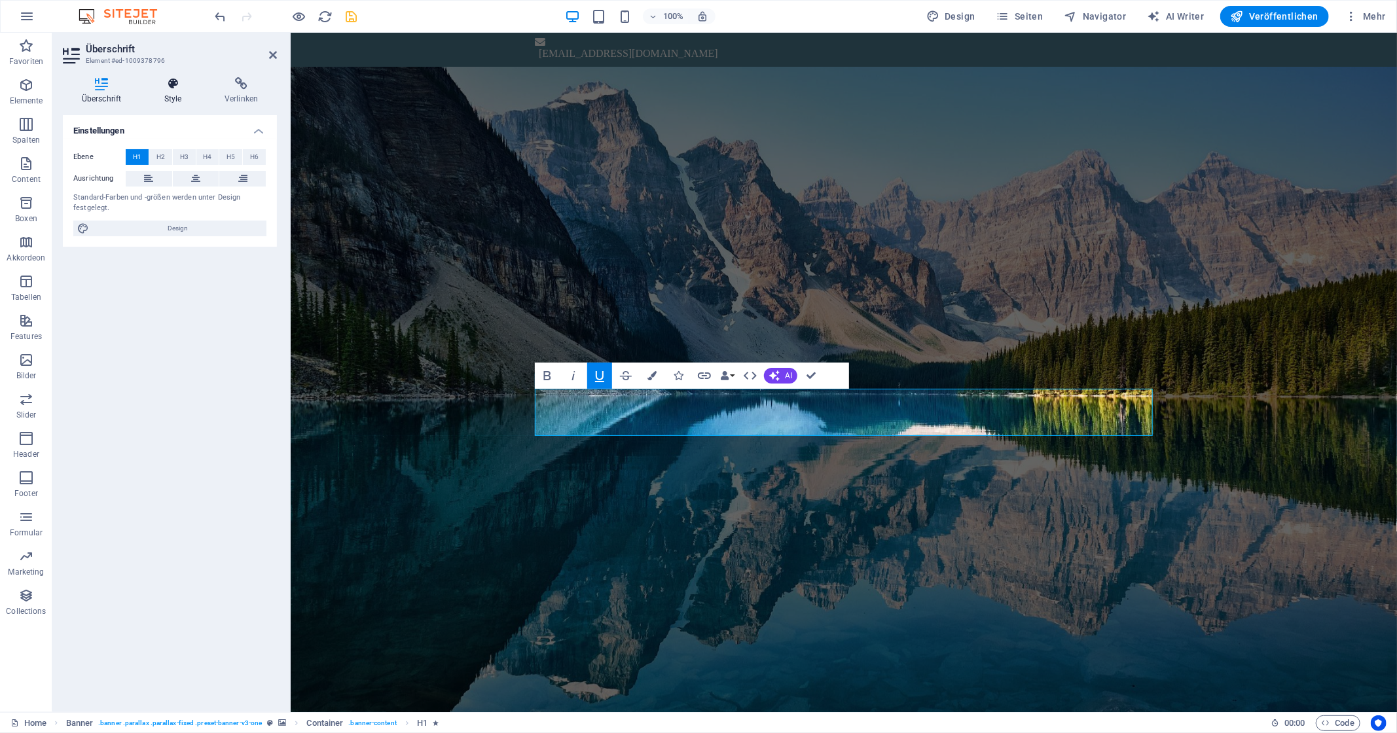
click at [182, 94] on h4 "Style" at bounding box center [175, 90] width 60 height 27
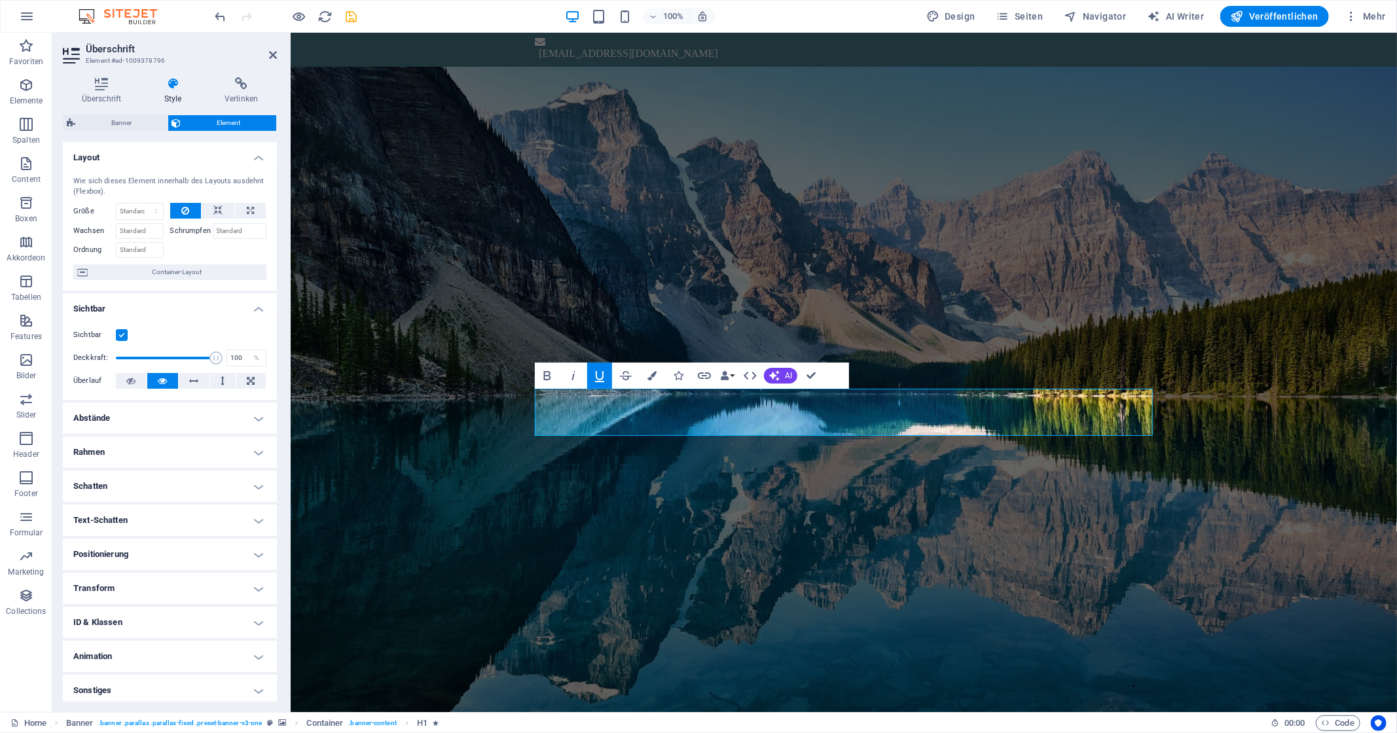
scroll to position [4, 0]
click at [209, 649] on h4 "Animation" at bounding box center [170, 652] width 214 height 31
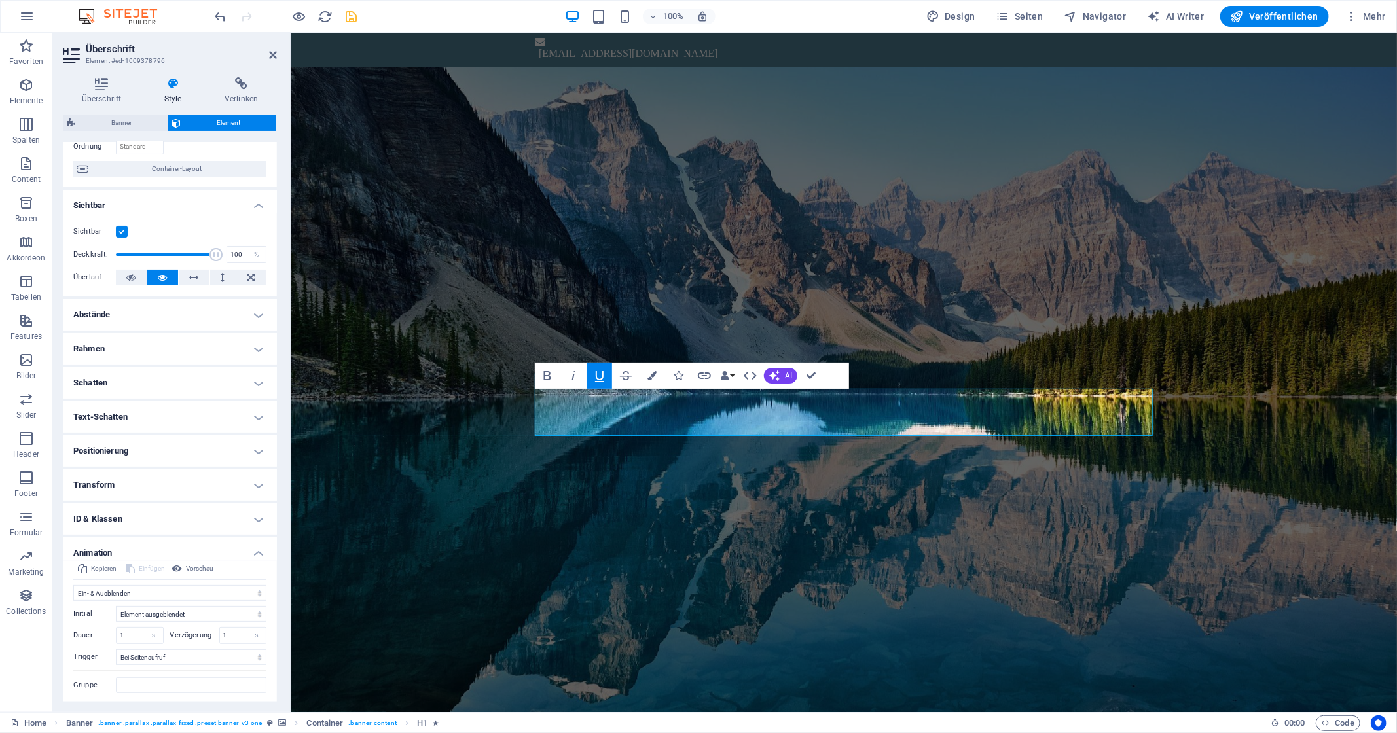
scroll to position [131, 0]
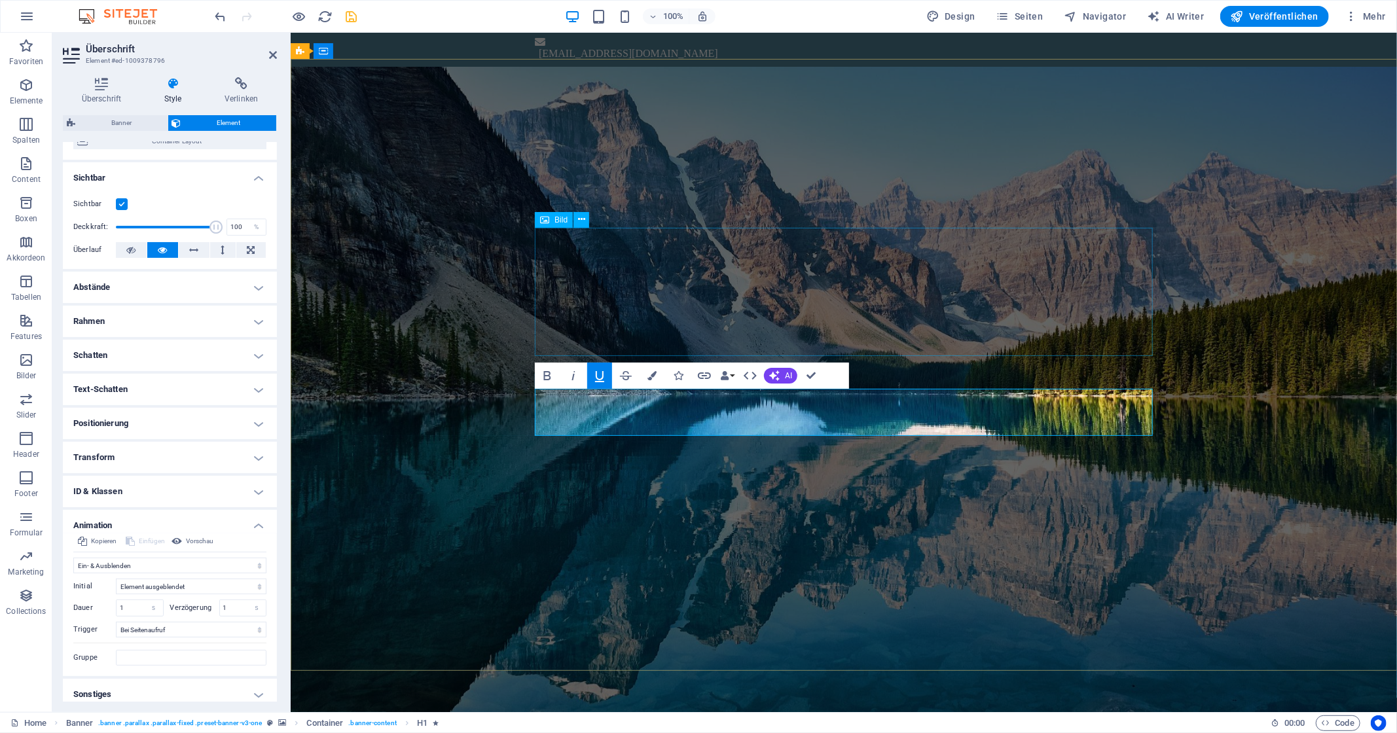
click at [881, 247] on figure at bounding box center [843, 182] width 618 height 128
select select "%"
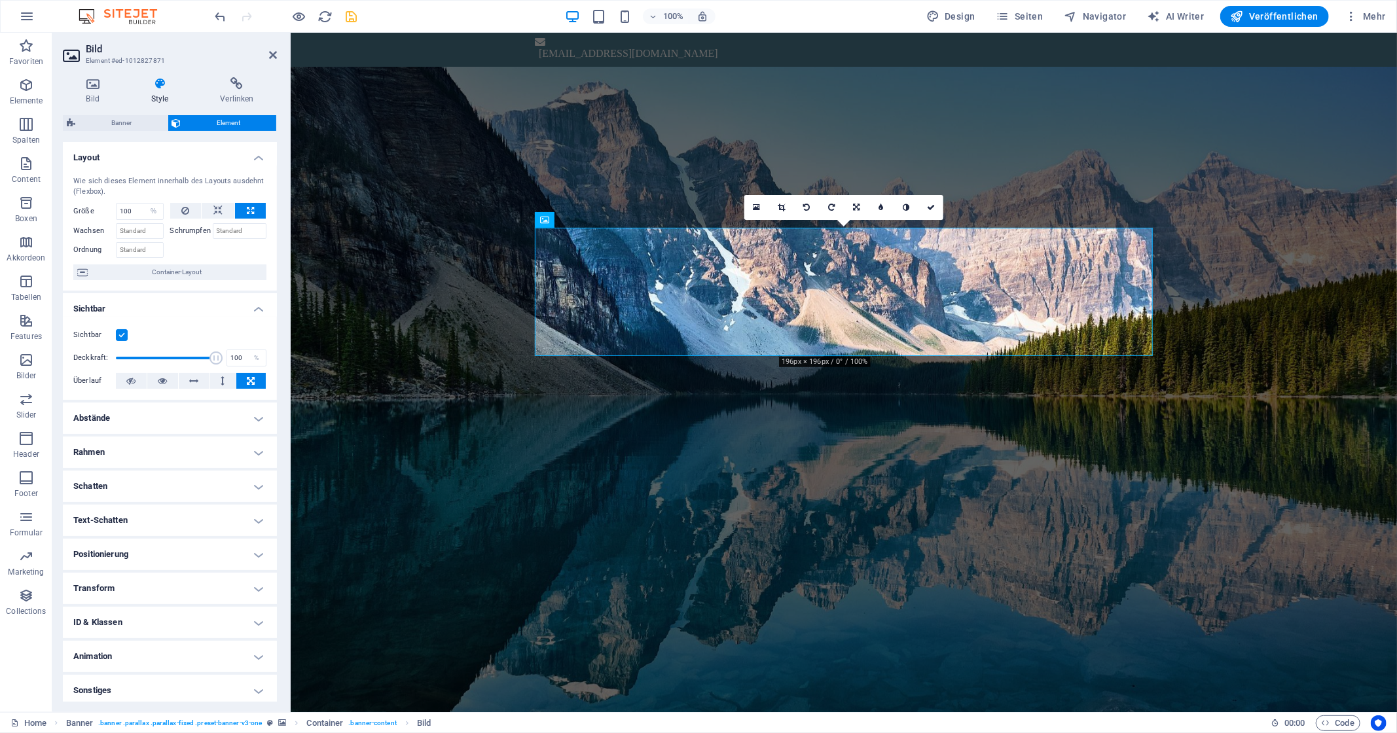
click at [173, 642] on h4 "Animation" at bounding box center [170, 656] width 214 height 31
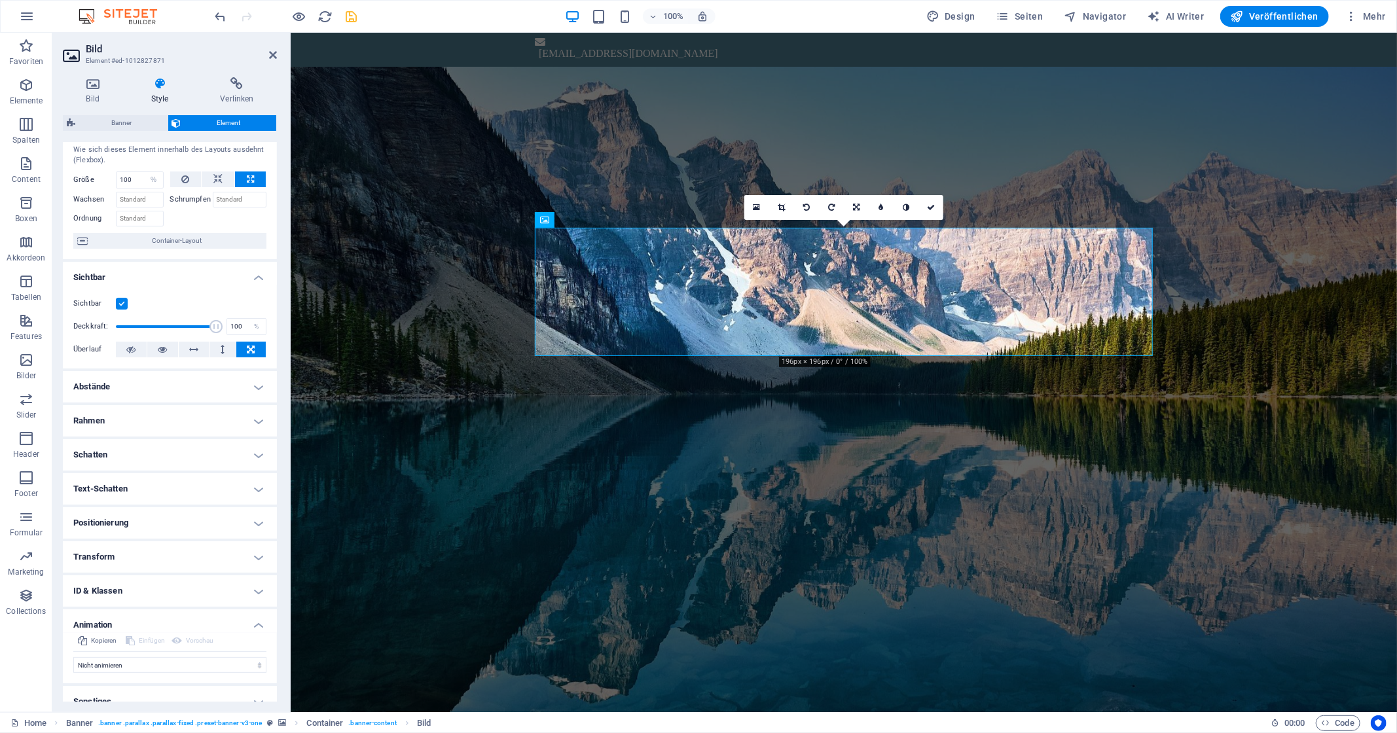
scroll to position [47, 0]
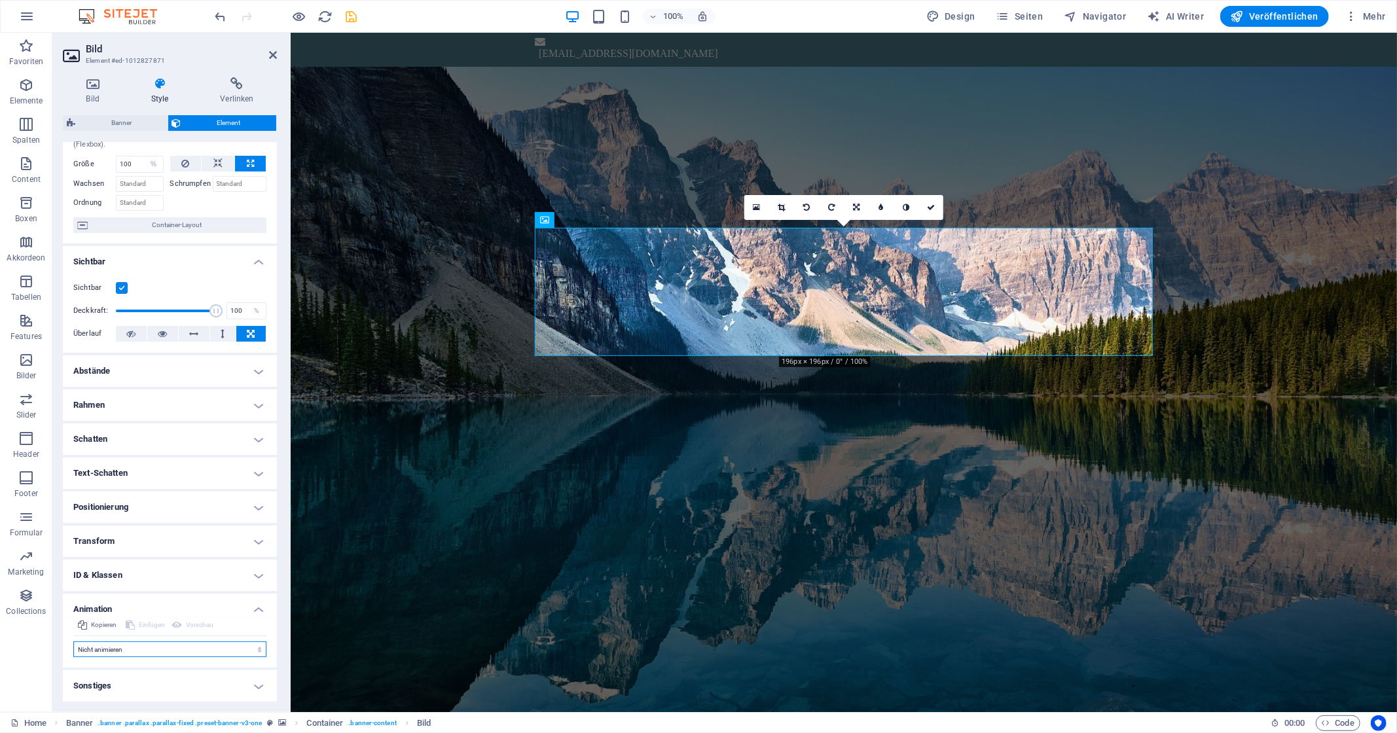
click at [73, 642] on select "Nicht animieren Ein- & Ausblenden Auf- & Zuklappen Rein- & Rauszoomen Von links…" at bounding box center [169, 650] width 193 height 16
select select "fade"
click option "Ein- & Ausblenden" at bounding box center [0, 0] width 0 height 0
type input "0.5"
select select "scroll"
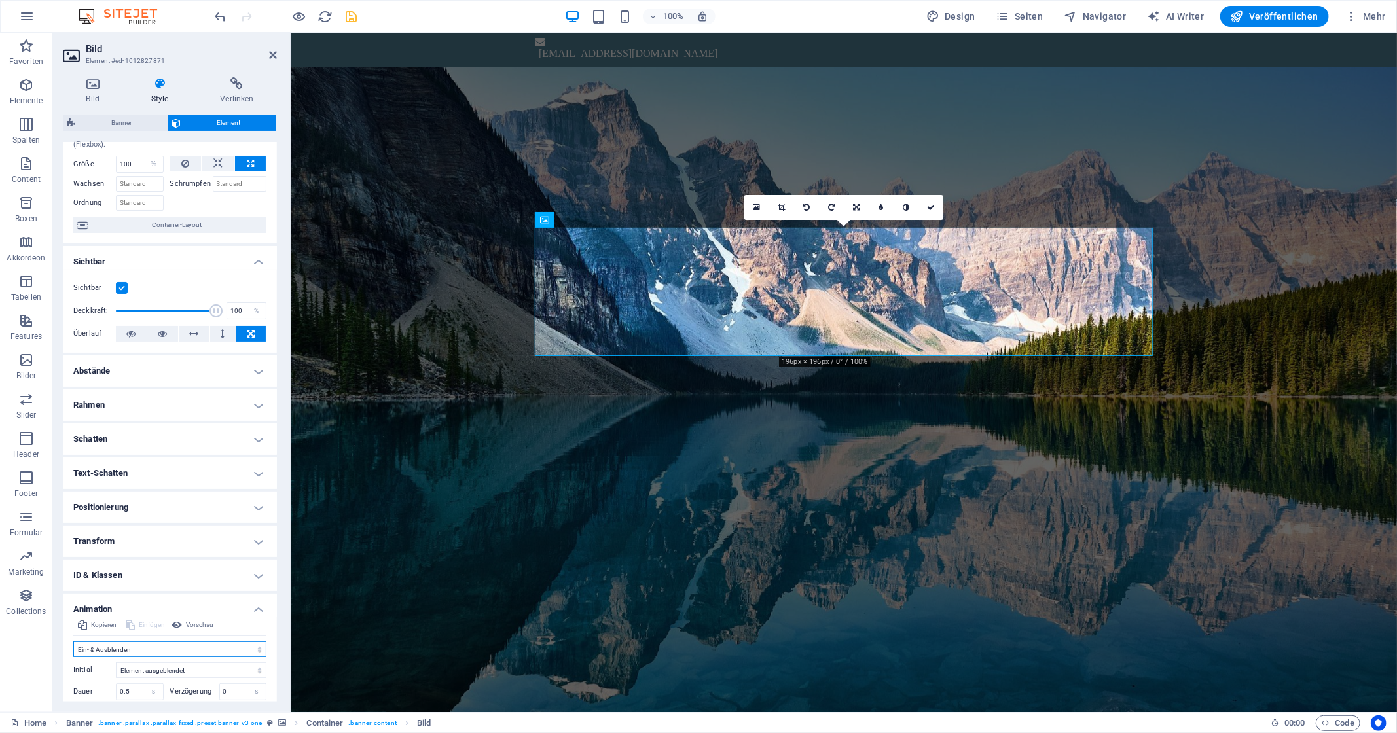
scroll to position [139, 0]
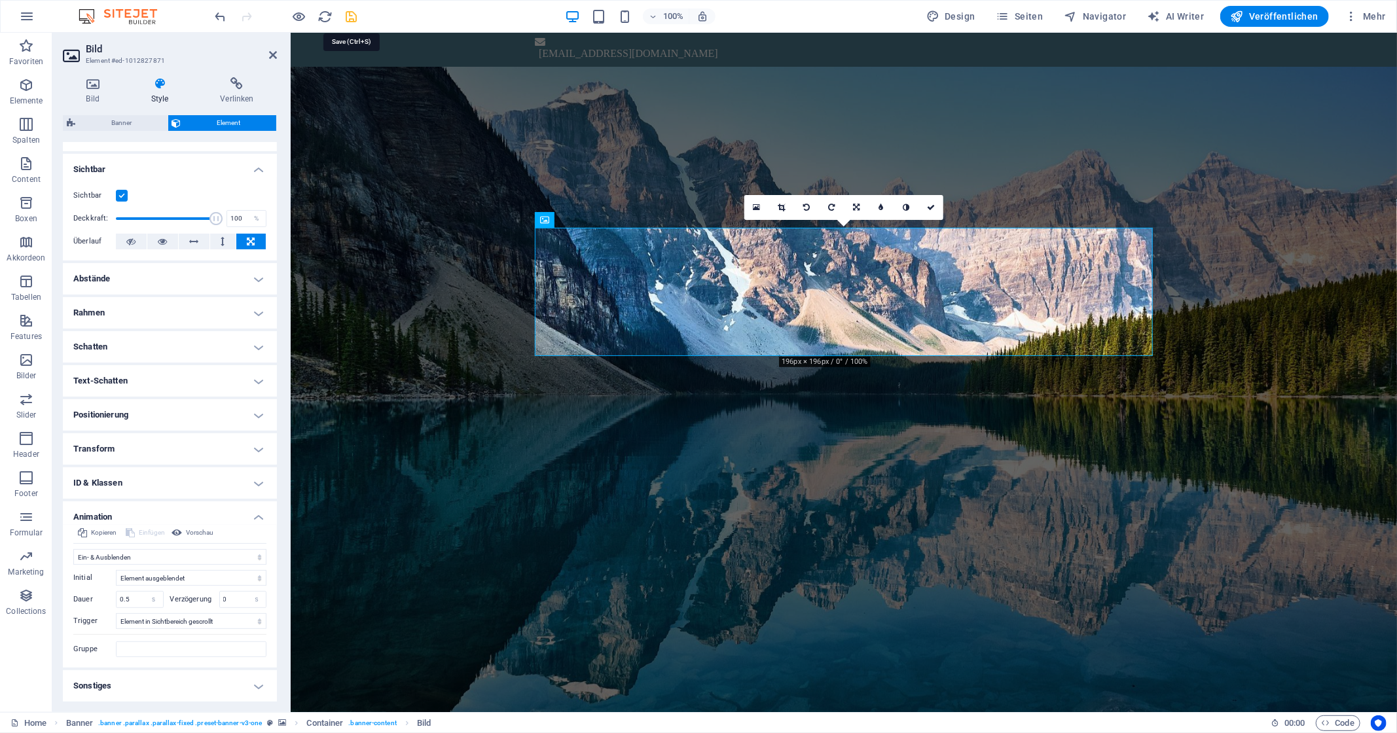
click at [347, 18] on icon "save" at bounding box center [351, 16] width 15 height 15
checkbox input "false"
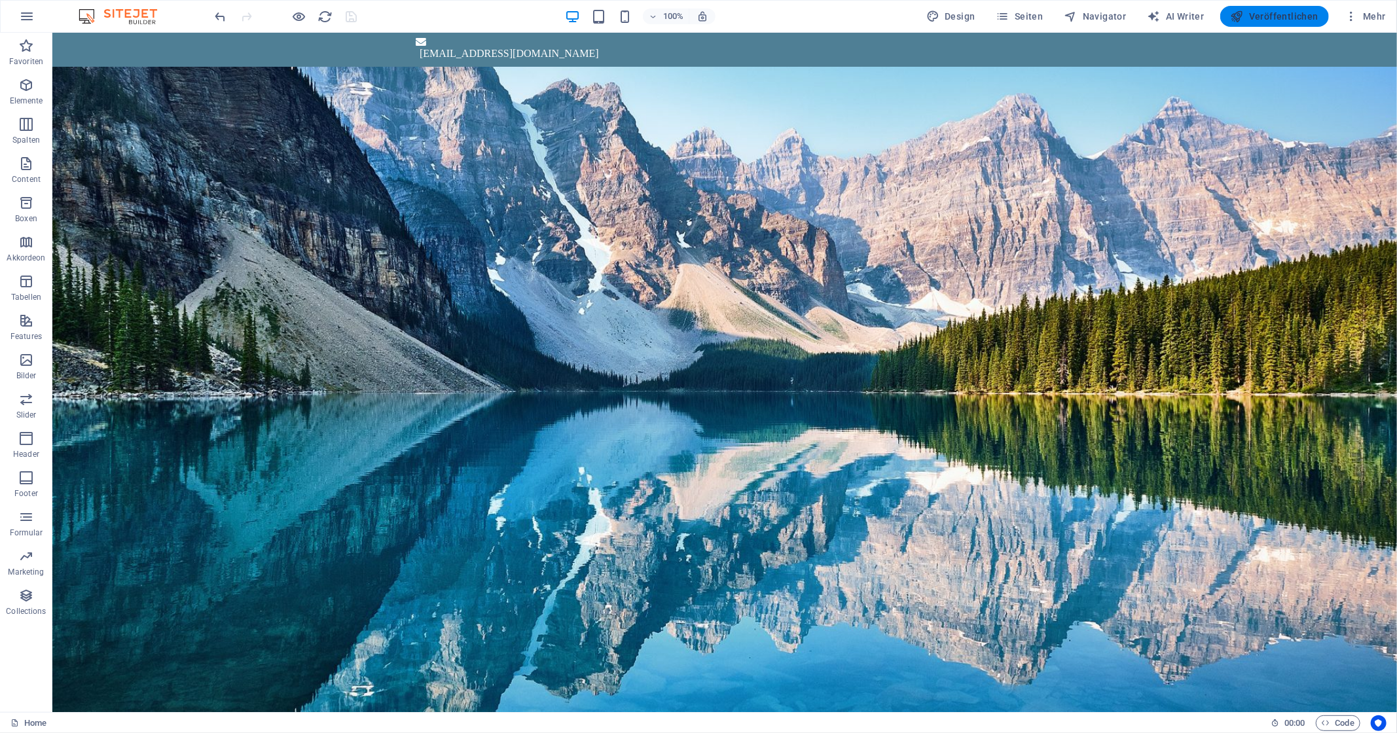
click at [1284, 16] on span "Veröffentlichen" at bounding box center [1275, 16] width 88 height 13
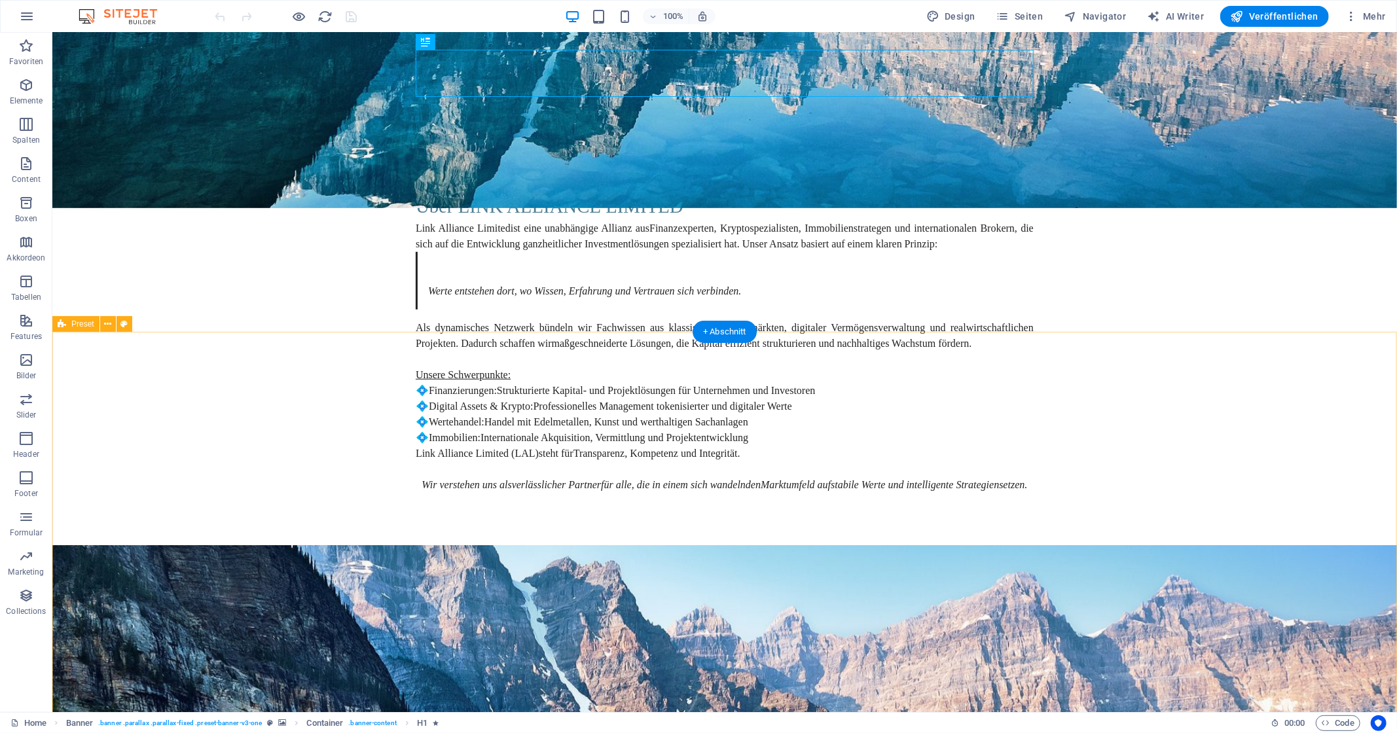
scroll to position [678, 0]
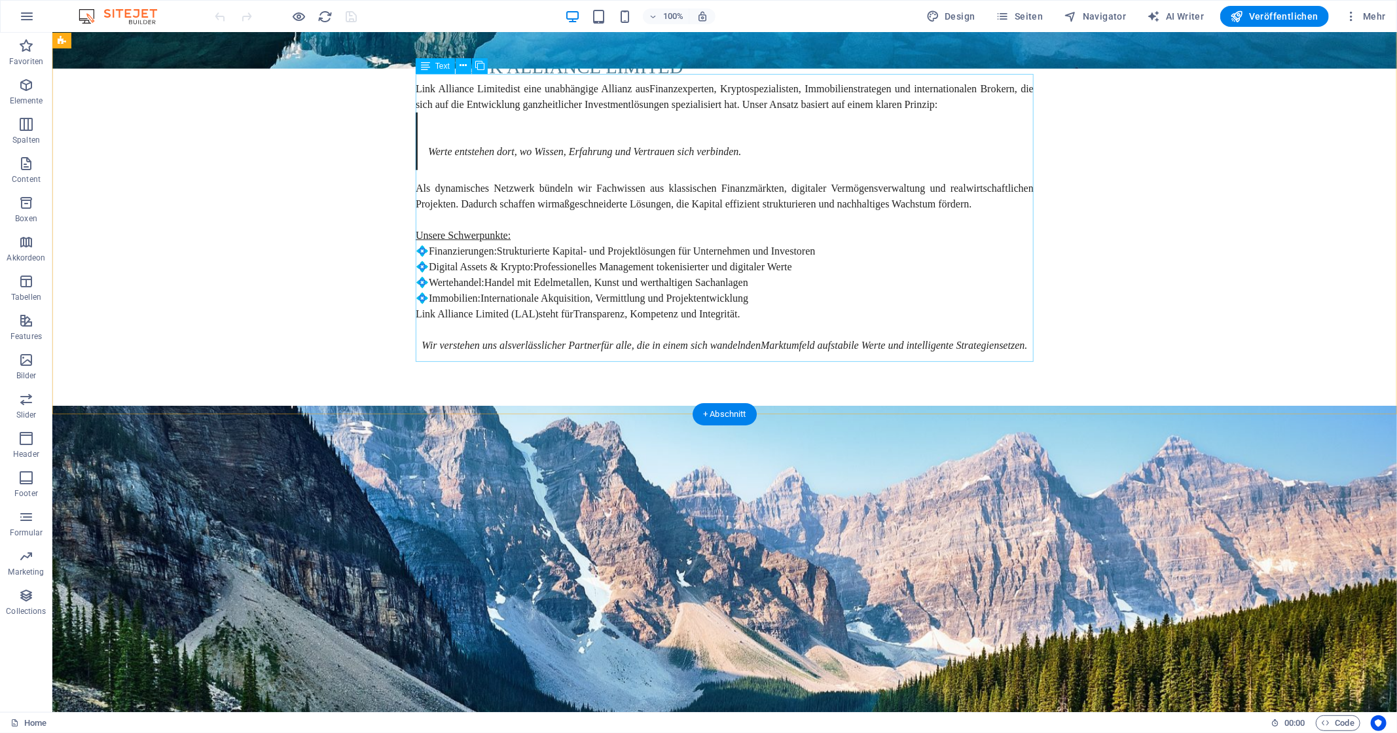
click at [444, 290] on div "Link Alliance Limited ist eine unabhängige Allianz aus Finanzexperten, Kryptosp…" at bounding box center [724, 217] width 618 height 272
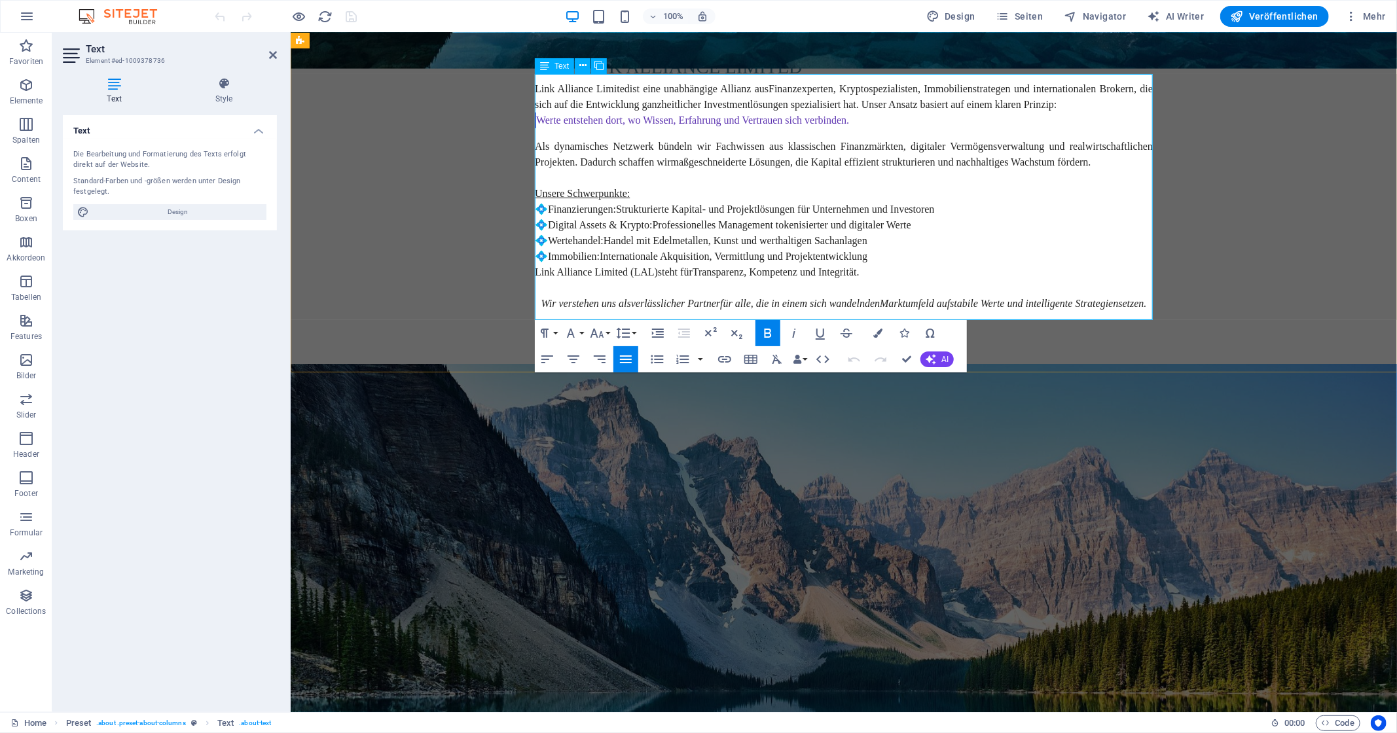
click at [550, 250] on strong "💠Immobilien:" at bounding box center [566, 255] width 65 height 11
drag, startPoint x: 552, startPoint y: 232, endPoint x: 543, endPoint y: 232, distance: 9.2
click at [543, 232] on p "💠 Wertehandel: Handel mit Edelmetallen, Kunst und werthaltigen Sachanlagen" at bounding box center [843, 240] width 618 height 16
click at [585, 250] on strong "💠 Immobilien:" at bounding box center [566, 255] width 65 height 11
click at [367, 241] on div "Über LINK ALLIANCE LIMITED Link Alliance Limited ist eine unabhängige Allianz a…" at bounding box center [843, 181] width 1106 height 363
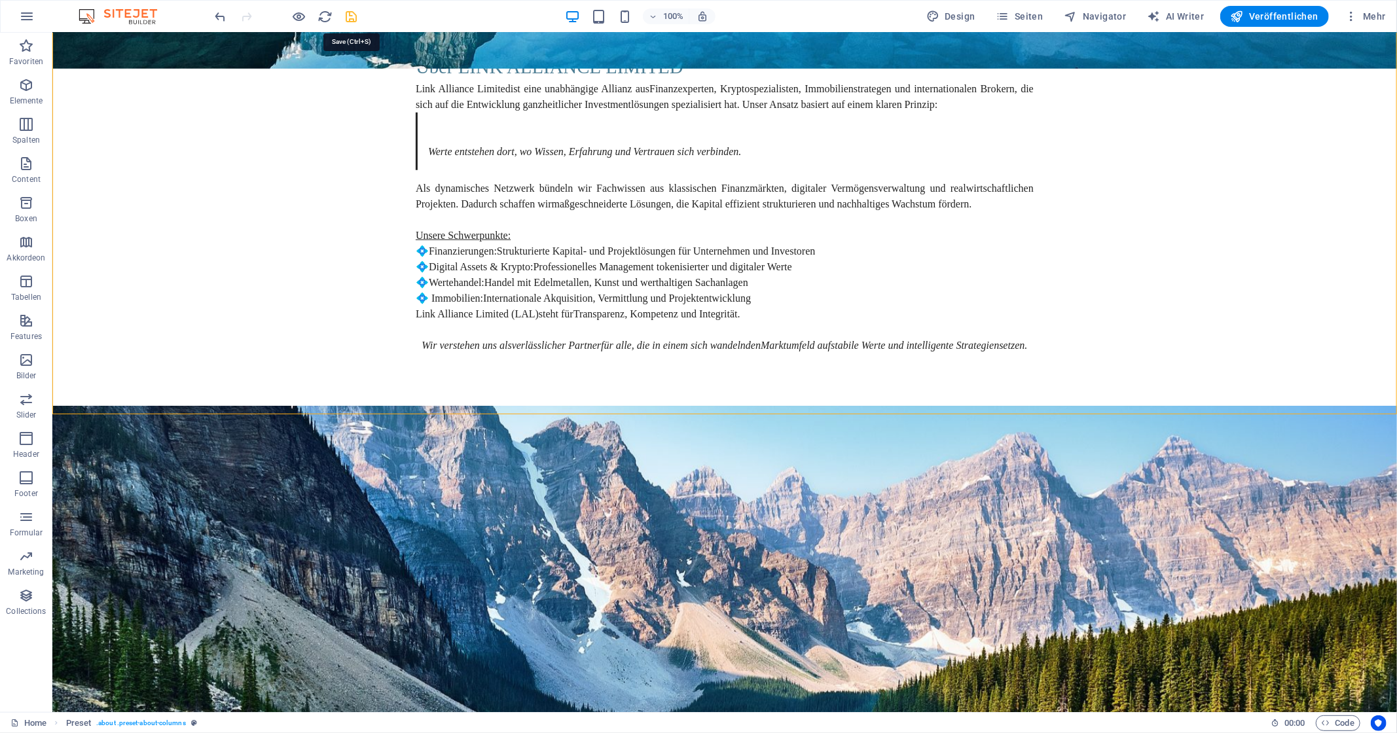
click at [352, 13] on icon "save" at bounding box center [351, 16] width 15 height 15
checkbox input "false"
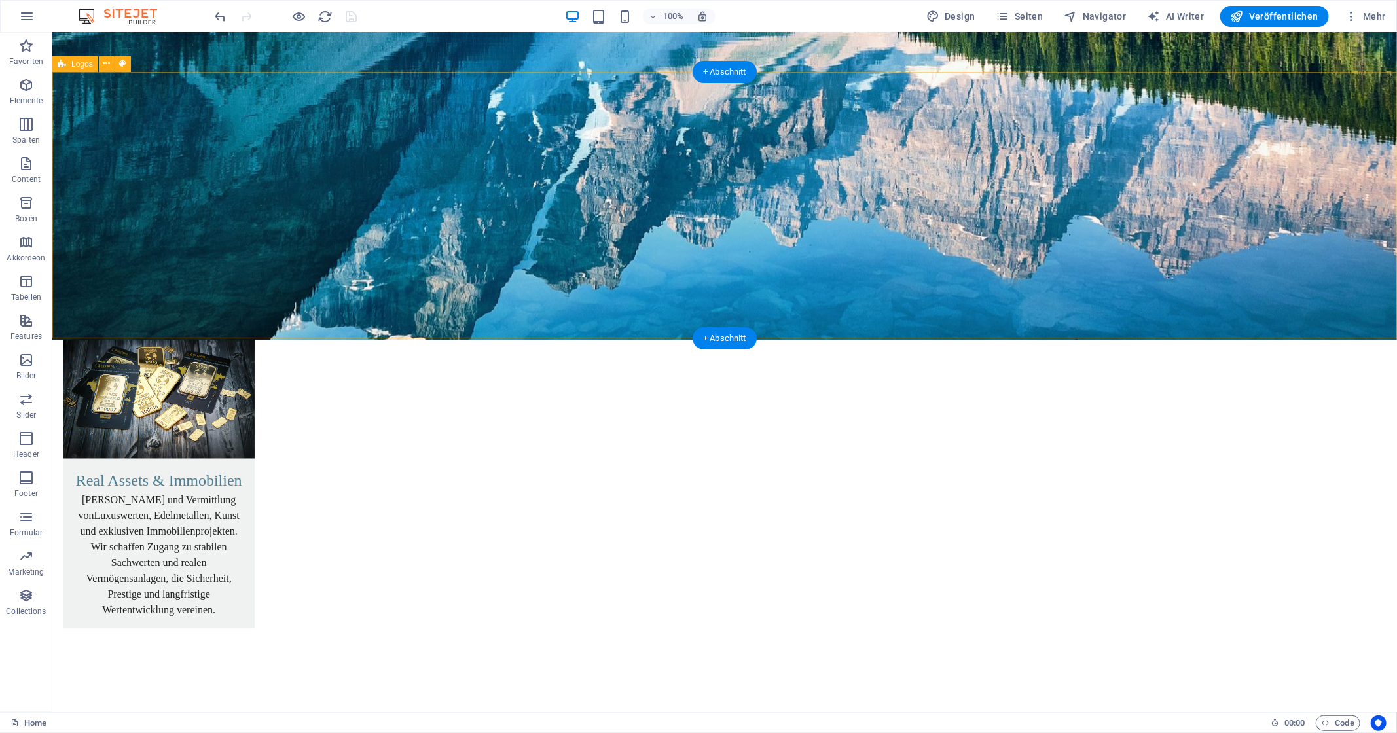
scroll to position [1742, 0]
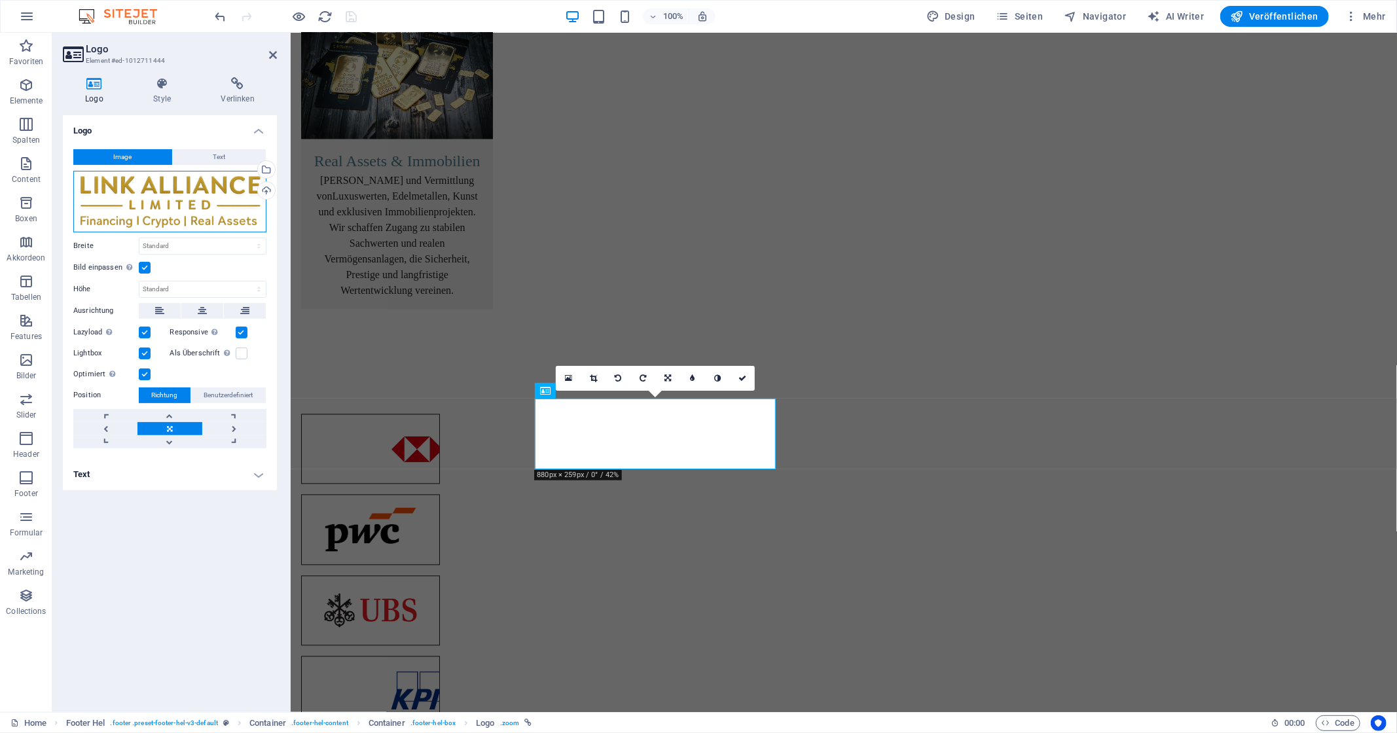
click at [221, 177] on div "Ziehe Dateien zum Hochladen hierher oder klicke hier, um aus Dateien oder koste…" at bounding box center [169, 202] width 193 height 62
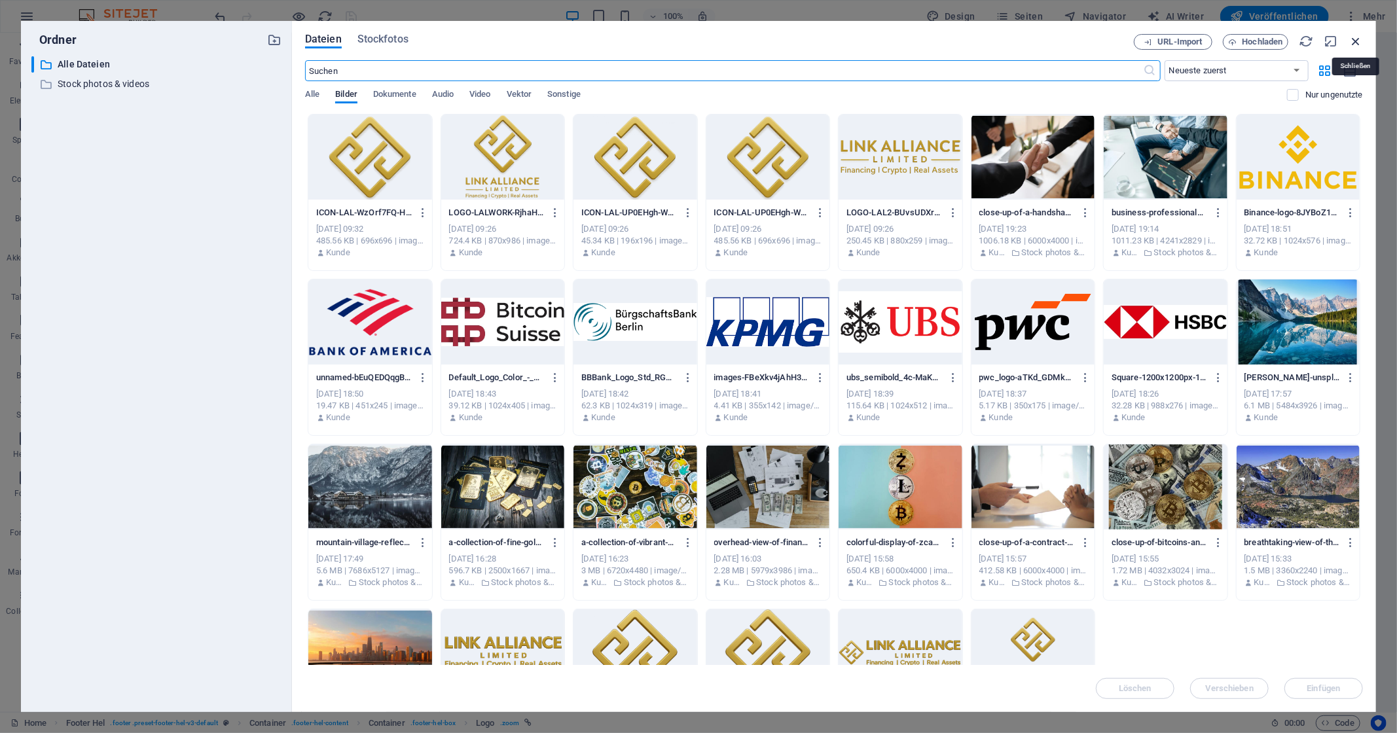
click at [1362, 45] on icon "button" at bounding box center [1356, 41] width 14 height 14
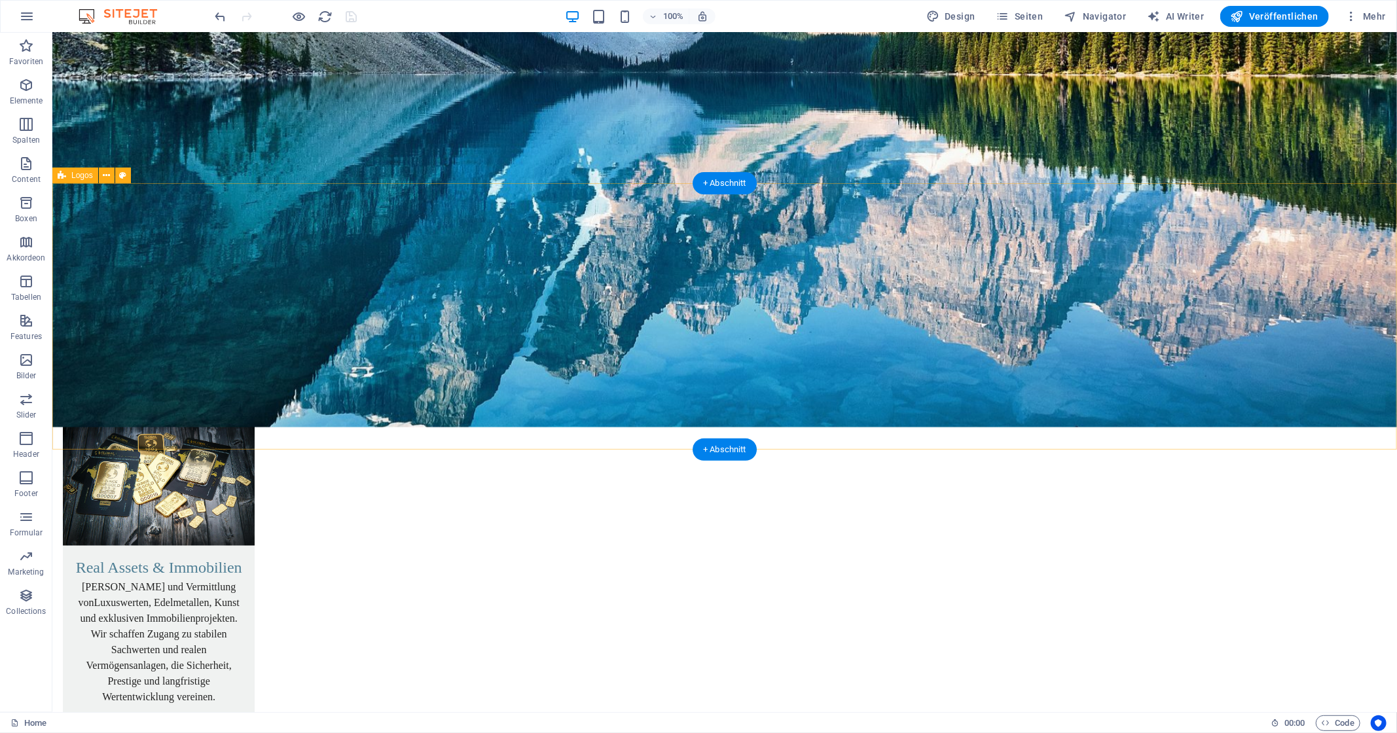
scroll to position [1267, 0]
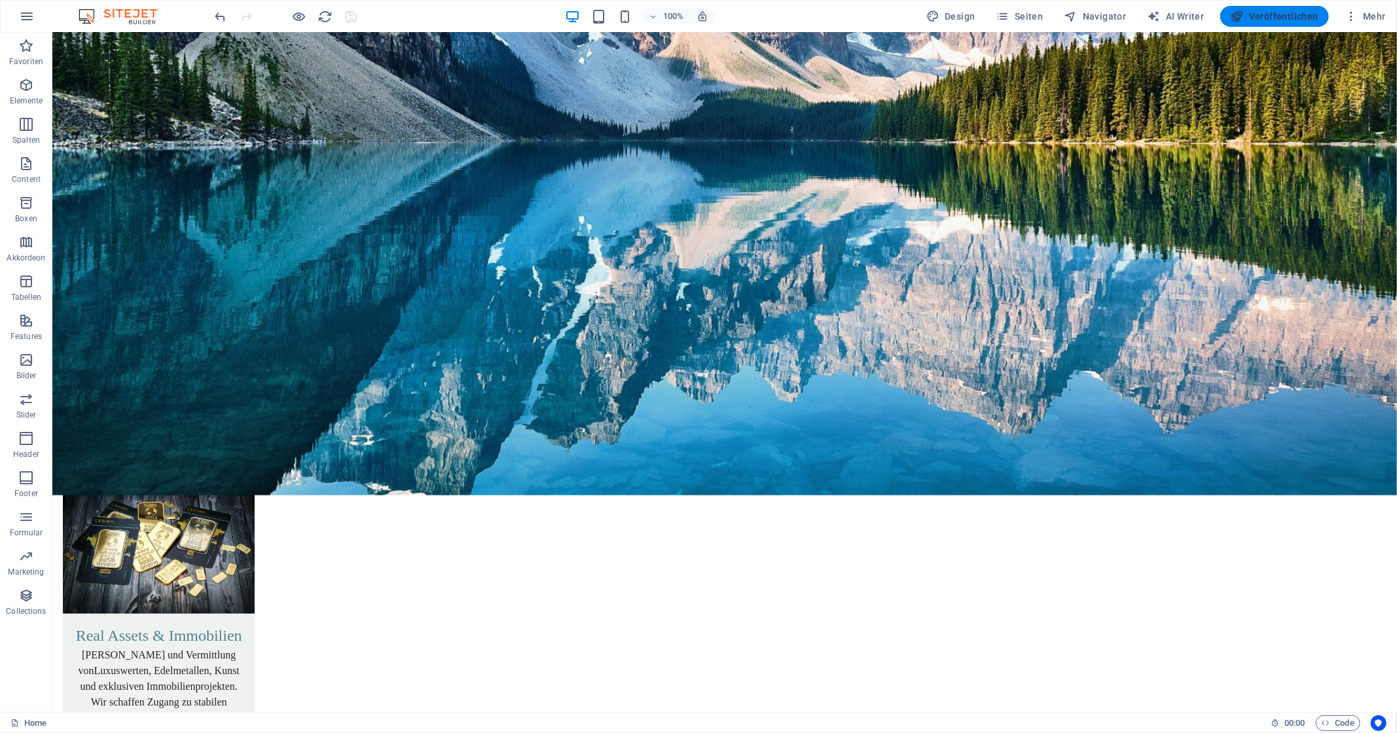
click at [1268, 17] on span "Veröffentlichen" at bounding box center [1275, 16] width 88 height 13
